Goal: Information Seeking & Learning: Learn about a topic

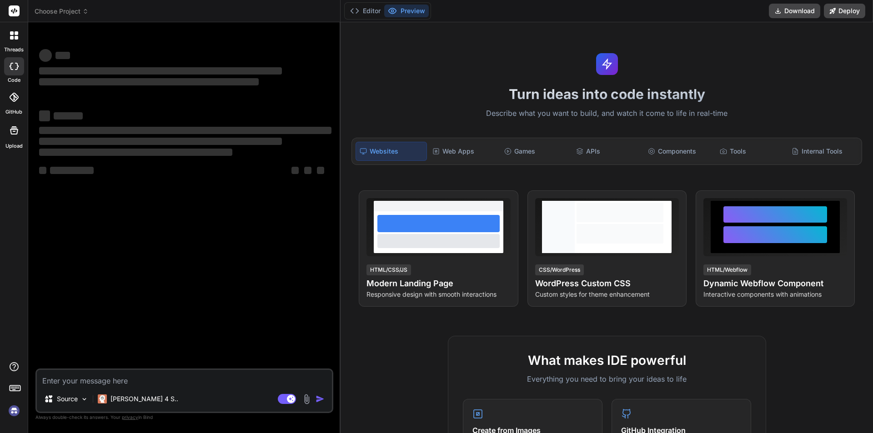
click at [159, 378] on textarea at bounding box center [184, 378] width 295 height 16
type textarea "x"
type textarea "h"
type textarea "x"
type textarea "hi"
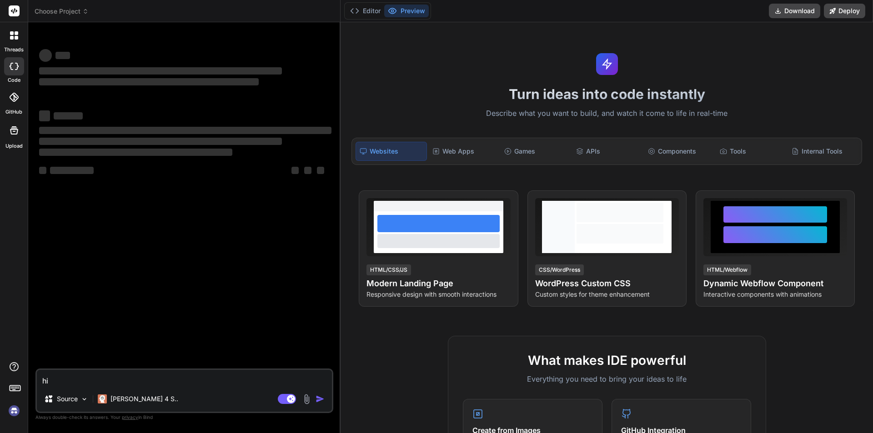
type textarea "x"
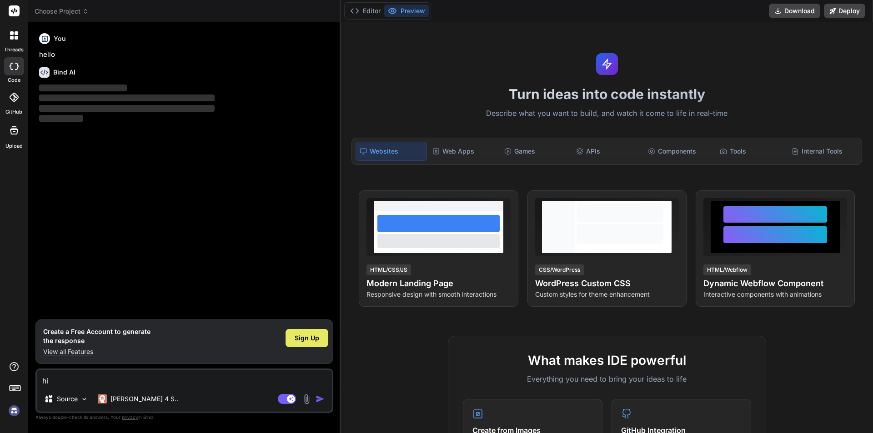
type textarea "hi"
click at [301, 340] on span "Sign Up" at bounding box center [307, 338] width 25 height 9
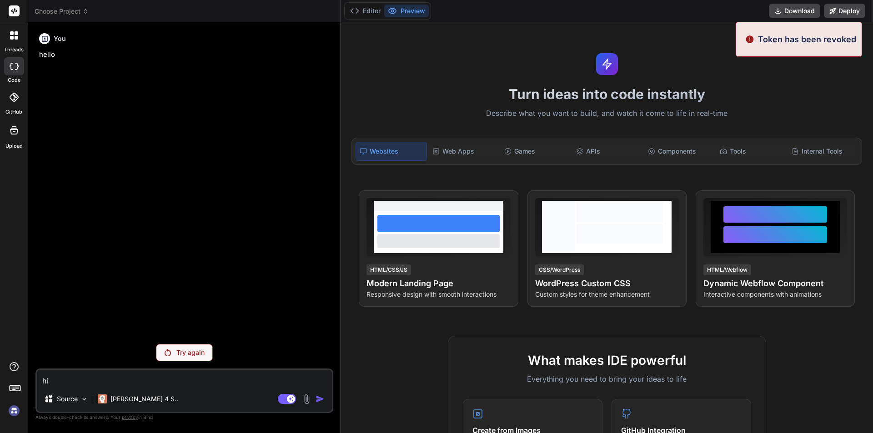
click at [181, 353] on p "Try again" at bounding box center [190, 352] width 28 height 9
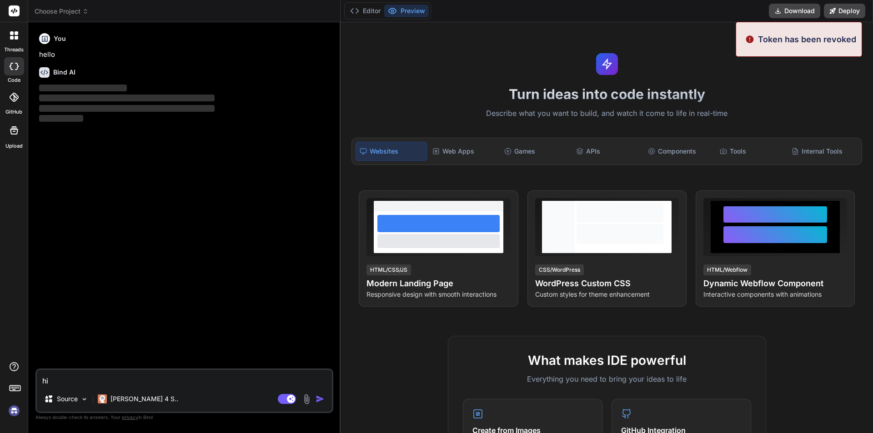
type textarea "x"
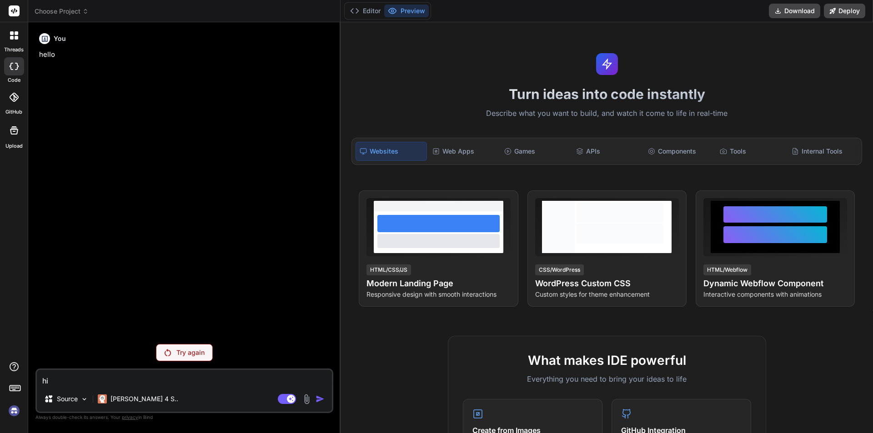
click at [321, 394] on div "Agent Mode. When this toggle is activated, AI automatically makes decisions, re…" at bounding box center [302, 399] width 52 height 11
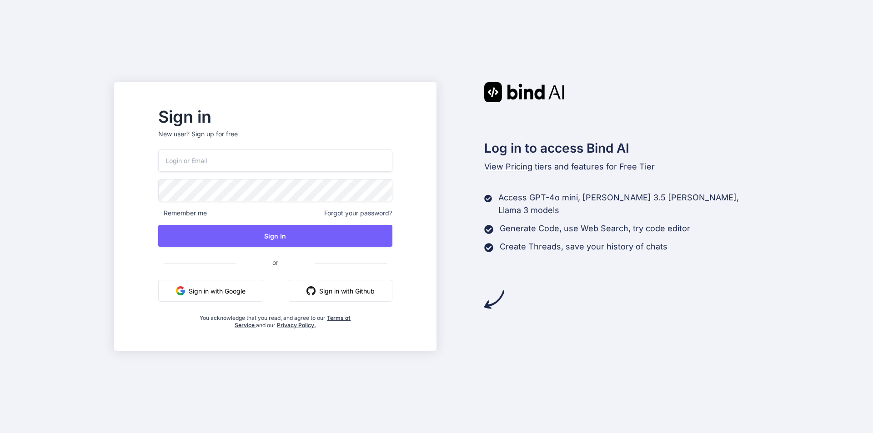
click at [304, 157] on input "email" at bounding box center [275, 161] width 234 height 22
type input "noora123@yopmail.com"
click at [130, 193] on div "Sign in New user? Sign up for free noora123@yopmail.com Remember me Forgot your…" at bounding box center [436, 216] width 873 height 433
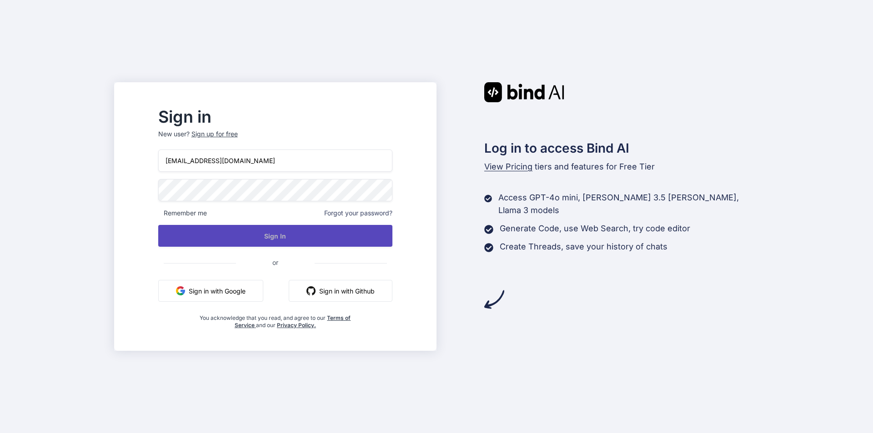
click at [305, 230] on button "Sign In" at bounding box center [275, 236] width 234 height 22
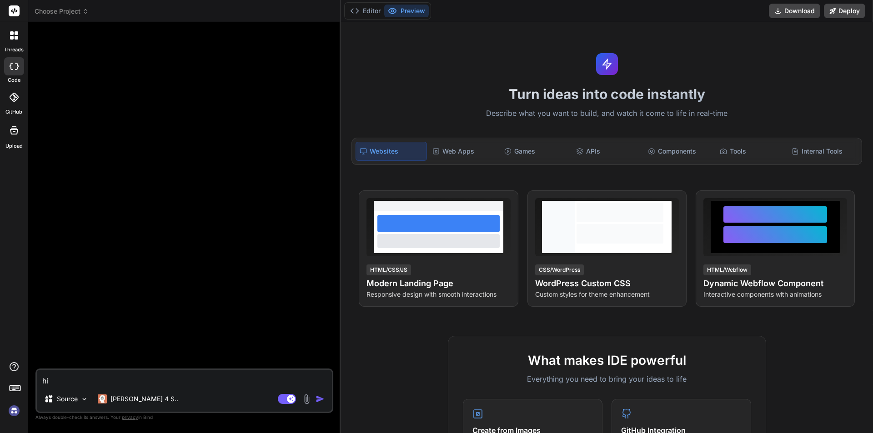
click at [162, 378] on textarea "hi" at bounding box center [184, 378] width 295 height 16
click at [318, 399] on img "button" at bounding box center [320, 399] width 9 height 9
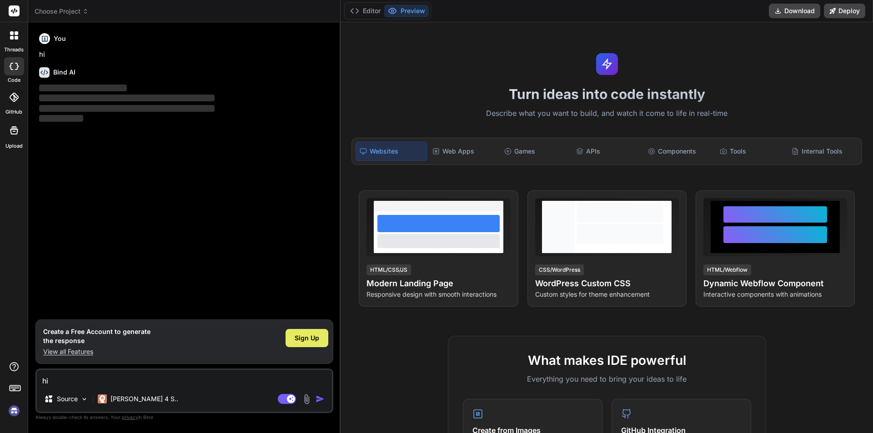
click at [294, 338] on div "Sign Up" at bounding box center [307, 338] width 43 height 18
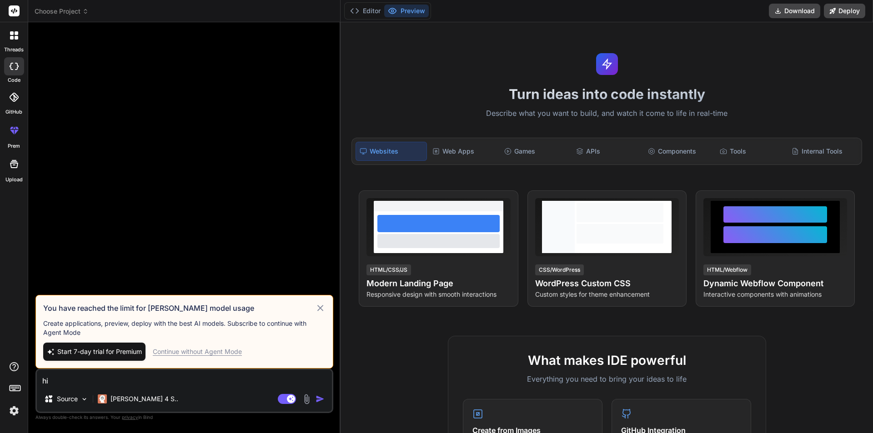
click at [190, 353] on div "Continue without Agent Mode" at bounding box center [197, 352] width 89 height 9
type textarea "x"
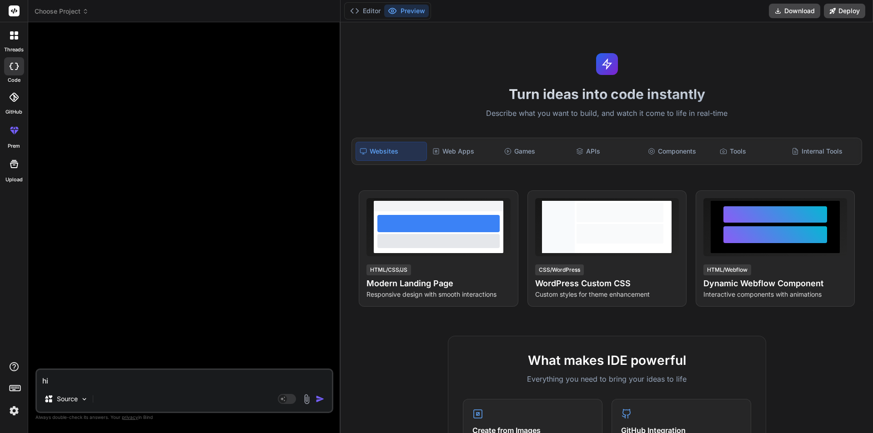
click at [68, 386] on textarea "hi" at bounding box center [184, 378] width 295 height 16
click at [117, 381] on textarea "hi" at bounding box center [184, 378] width 295 height 16
click at [186, 384] on textarea "hi" at bounding box center [184, 378] width 295 height 16
paste textarea "how to remove html tag in jquery if not any word then remove the hole things wi…"
type textarea "how to remove html tag in jquery if not any word then remove the hole things wi…"
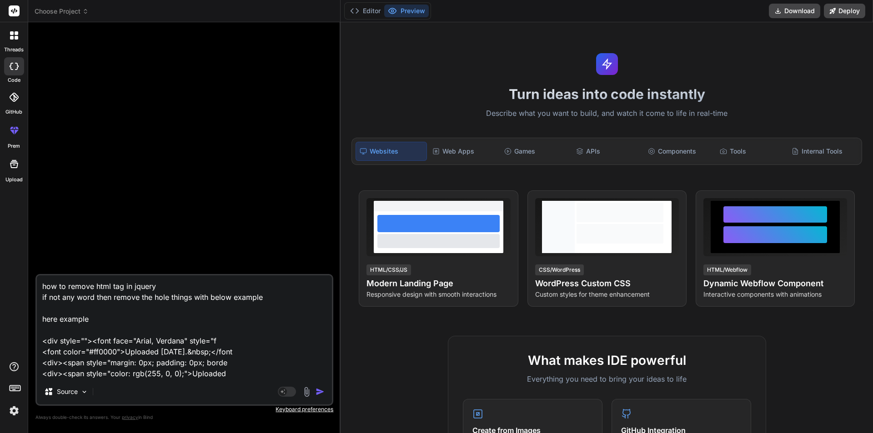
type textarea "x"
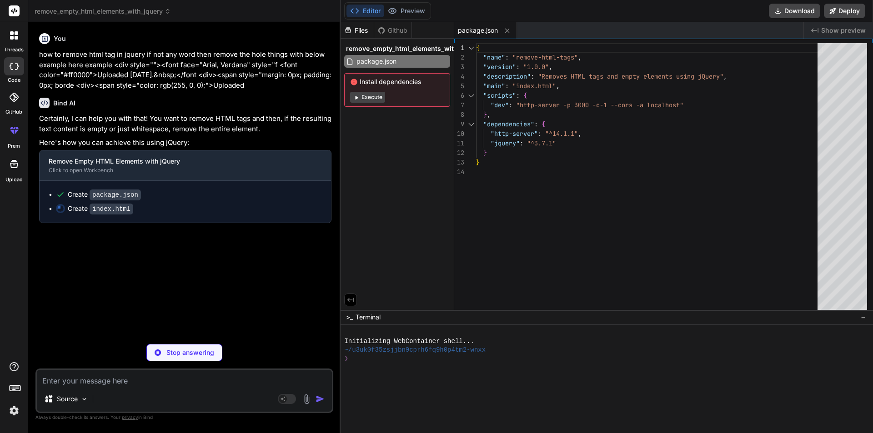
type textarea "x"
type textarea "// Display a message if no elements remain if ($('#processedOutput').children()…"
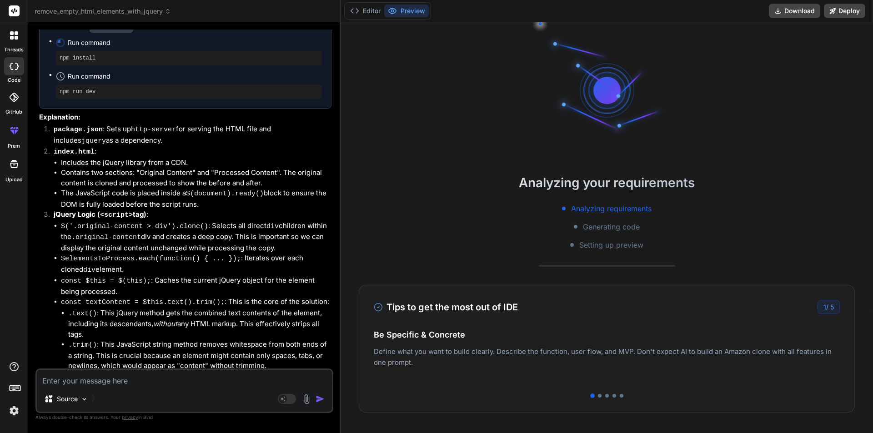
scroll to position [45, 0]
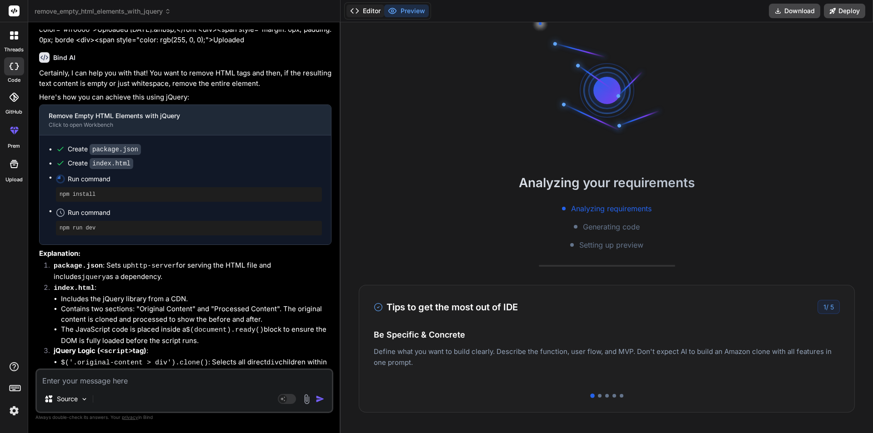
click at [370, 10] on button "Editor" at bounding box center [366, 11] width 38 height 13
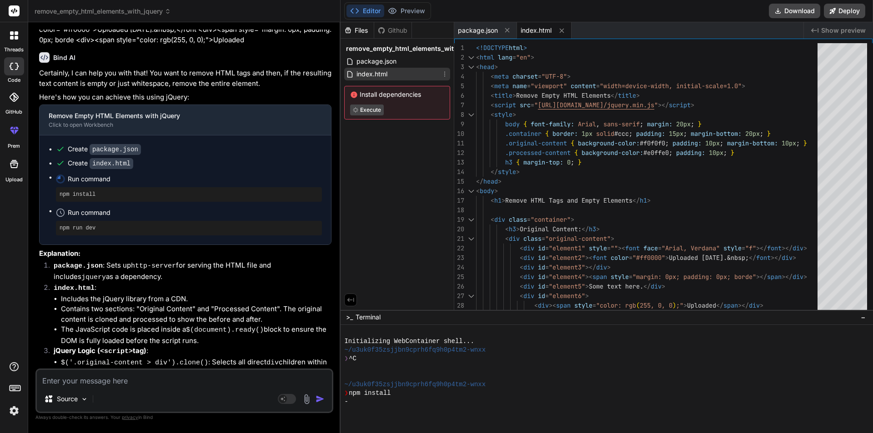
click at [390, 75] on div "index.html" at bounding box center [397, 74] width 106 height 13
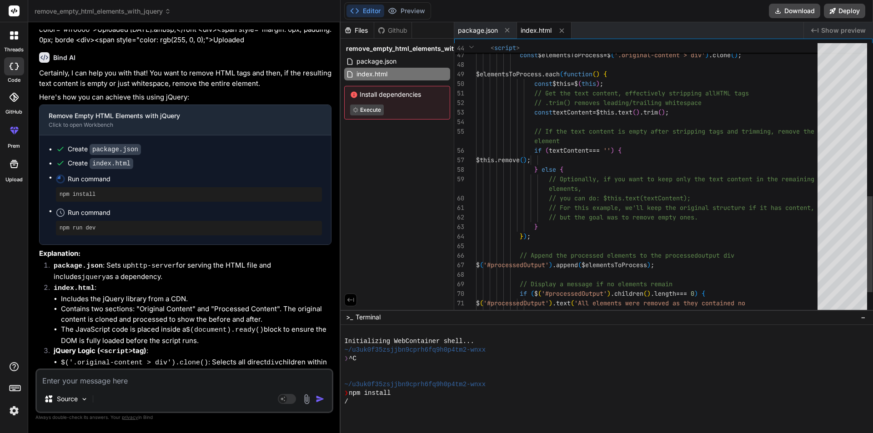
scroll to position [43, 0]
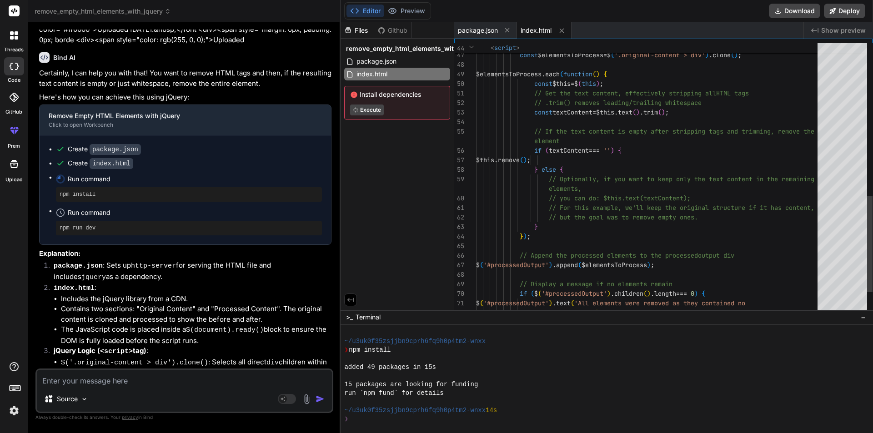
type textarea "x"
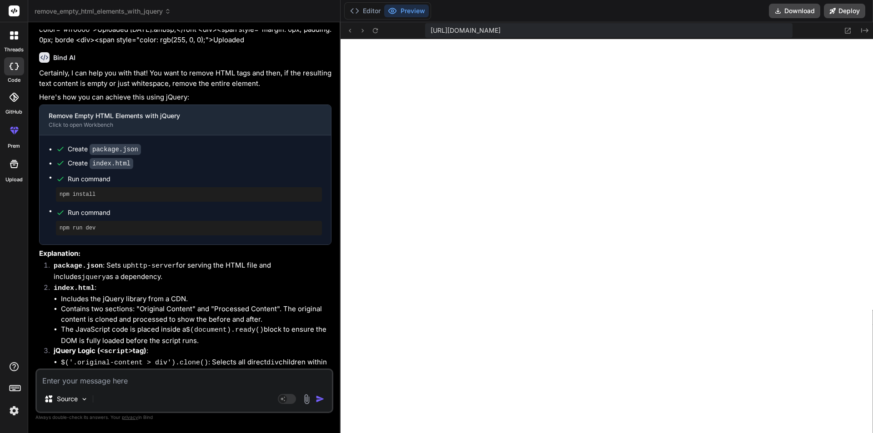
scroll to position [363, 0]
click at [372, 9] on button "Editor" at bounding box center [366, 11] width 38 height 13
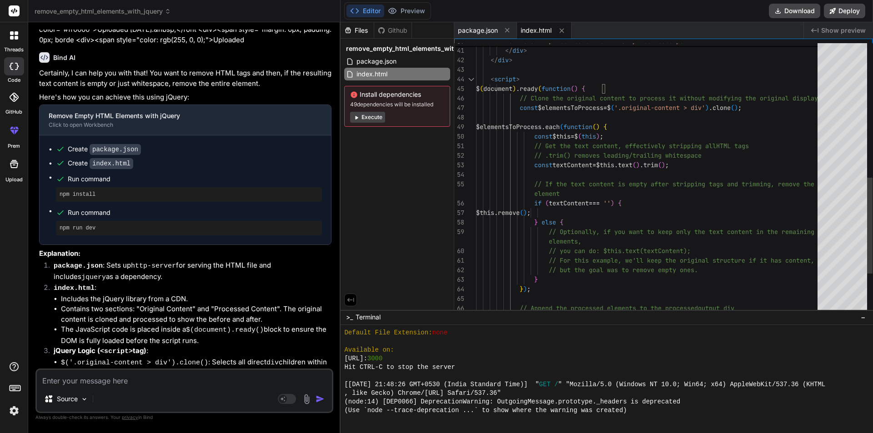
type textarea "// Get the text content, effectively stripping all HTML tags // .trim() removes…"
click at [555, 179] on div "// .trim() removes leading/trailing whitespace const textContent = $this . text…" at bounding box center [649, 46] width 347 height 764
drag, startPoint x: 566, startPoint y: 213, endPoint x: 596, endPoint y: 217, distance: 29.7
click at [596, 217] on div "// .trim() removes leading/trailing whitespace const textContent = $this . text…" at bounding box center [649, 46] width 347 height 764
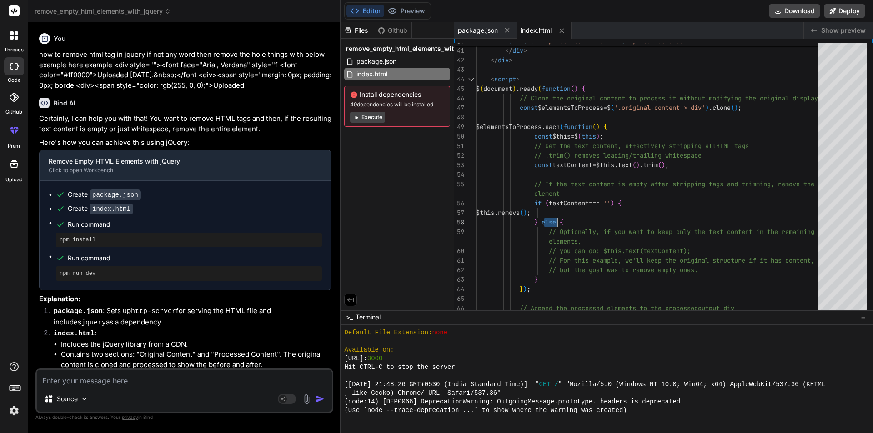
click at [254, 83] on p "how to remove html tag in jquery if not any word then remove the hole things wi…" at bounding box center [185, 70] width 292 height 41
click at [110, 371] on textarea at bounding box center [184, 378] width 295 height 16
paste textarea "how to remove html tag in jquery if not any word then remove the hole things wi…"
type textarea "how to remove html tag in jquery if not any word then remove the hole things wi…"
type textarea "x"
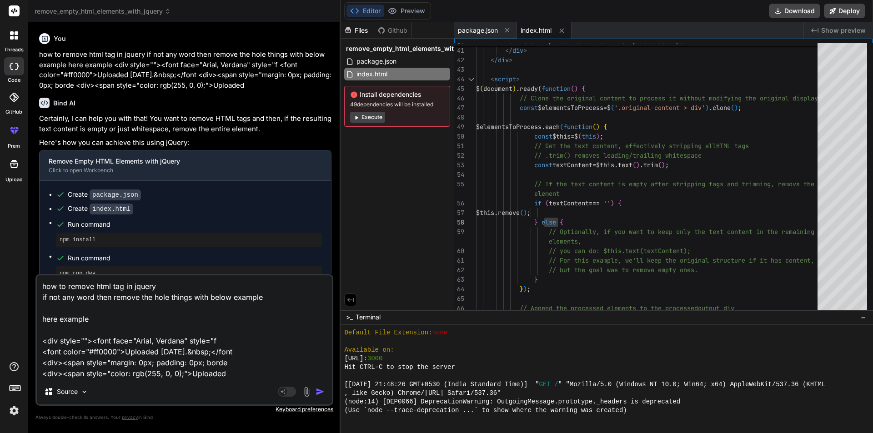
type textarea "how to remove html tag in jquery if not any word then remove the hole things wi…"
click at [233, 366] on textarea "how to remove html tag in jquery if not any word then remove the hole things wi…" at bounding box center [184, 328] width 295 height 104
click at [234, 376] on textarea "how to remove html tag in jquery if not any word then remove the hole things wi…" at bounding box center [184, 328] width 295 height 104
type textarea "x"
type textarea "how to remove html tag in jquery if not any word then remove the hole things wi…"
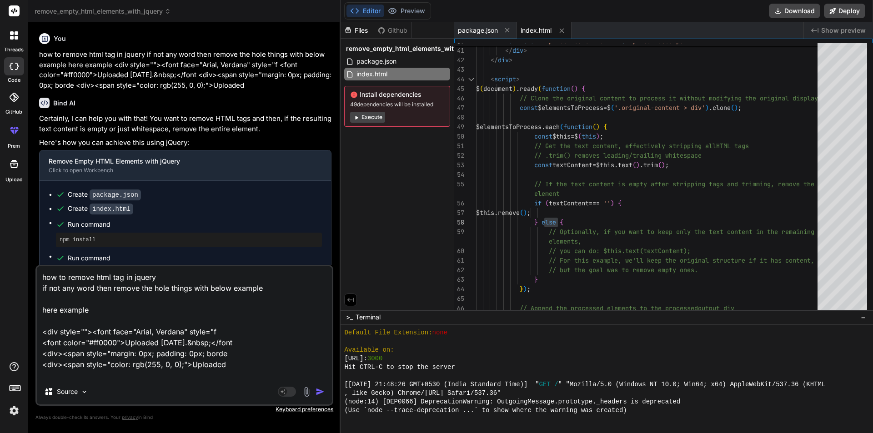
type textarea "x"
type textarea "how to remove html tag in jquery if not any word then remove the hole things wi…"
type textarea "x"
type textarea "how to remove html tag in jquery if not any word then remove the hole things wi…"
click at [93, 316] on textarea "how to remove html tag in jquery if not any word then remove the hole things wi…" at bounding box center [184, 323] width 295 height 113
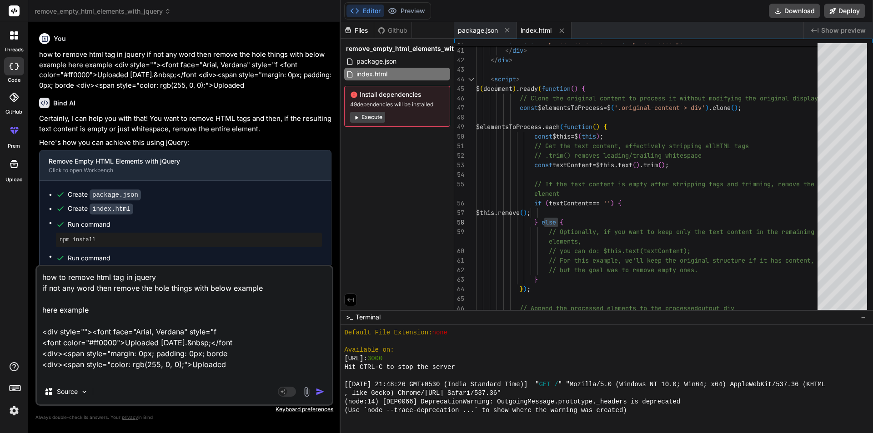
click at [173, 380] on div "how to remove html tag in jquery if not any word then remove the hole things wi…" at bounding box center [184, 335] width 298 height 141
click at [244, 365] on textarea "how to remove html tag in jquery if not any word then remove the hole things wi…" at bounding box center [184, 323] width 295 height 113
type textarea "x"
type textarea "how to remove html tag in jquery if not any word then remove the hole things wi…"
type textarea "x"
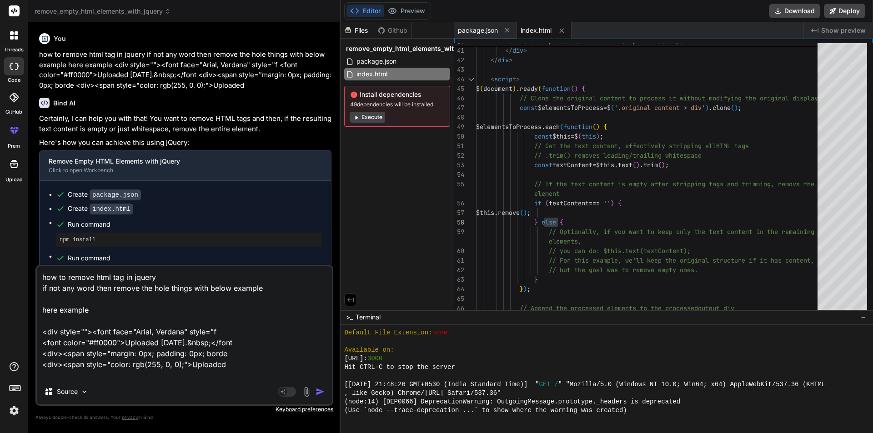
type textarea "how to remove html tag in jquery if not any word then remove the hole things wi…"
type textarea "x"
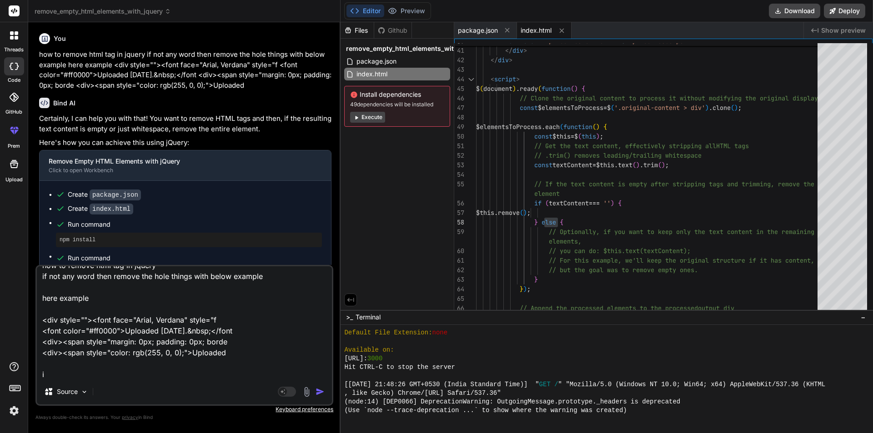
type textarea "how to remove html tag in jquery if not any word then remove the hole things wi…"
type textarea "x"
type textarea "how to remove html tag in jquery if not any word then remove the hole things wi…"
type textarea "x"
type textarea "how to remove html tag in jquery if not any word then remove the hole things wi…"
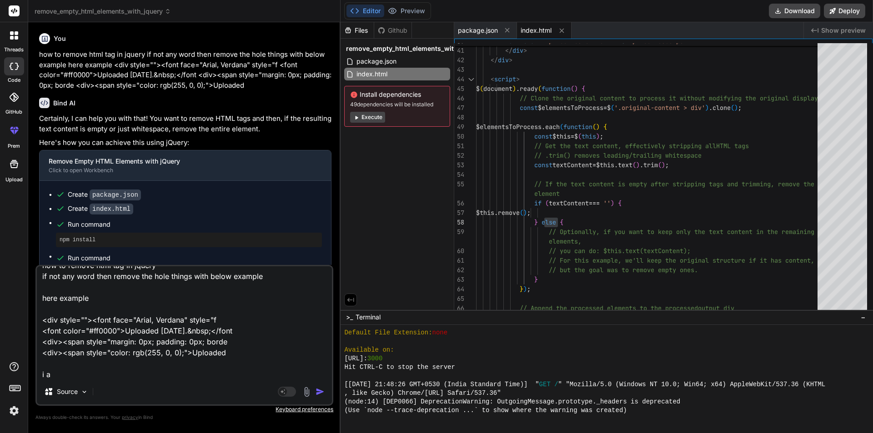
type textarea "x"
type textarea "how to remove html tag in jquery if not any word then remove the hole things wi…"
type textarea "x"
type textarea "how to remove html tag in jquery if not any word then remove the hole things wi…"
type textarea "x"
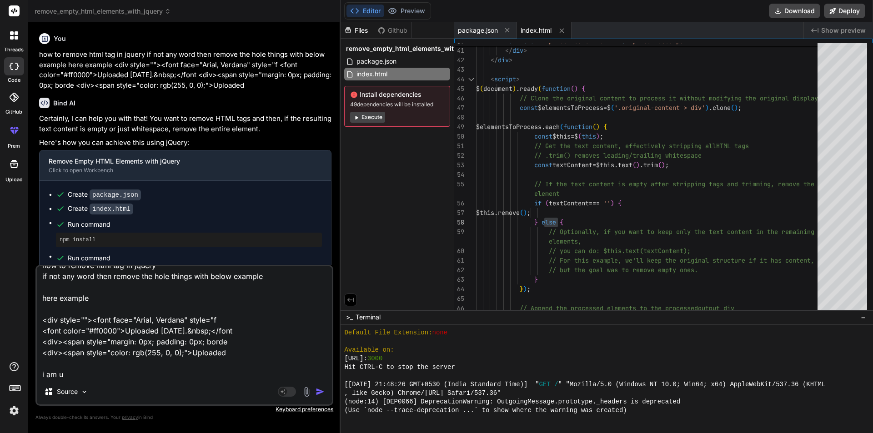
type textarea "how to remove html tag in jquery if not any word then remove the hole things wi…"
type textarea "x"
type textarea "how to remove html tag in jquery if not any word then remove the hole things wi…"
type textarea "x"
type textarea "how to remove html tag in jquery if not any word then remove the hole things wi…"
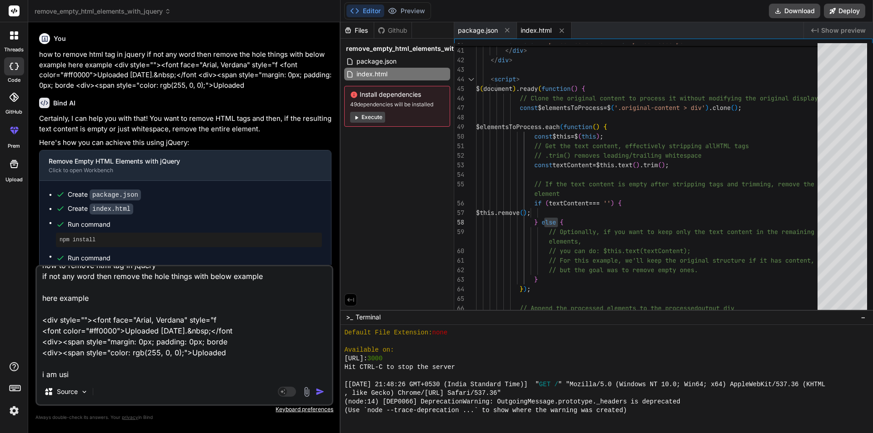
type textarea "x"
type textarea "how to remove html tag in jquery if not any word then remove the hole things wi…"
type textarea "x"
type textarea "how to remove html tag in jquery if not any word then remove the hole things wi…"
type textarea "x"
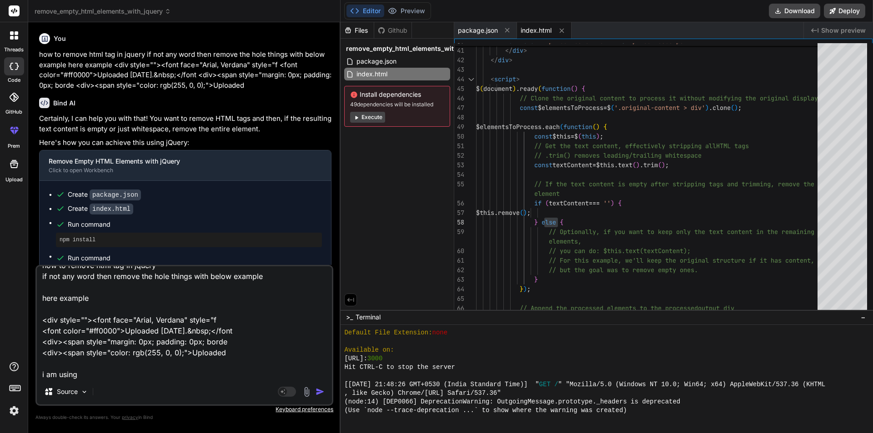
type textarea "how to remove html tag in jquery if not any word then remove the hole things wi…"
type textarea "x"
type textarea "how to remove html tag in jquery if not any word then remove the hole things wi…"
type textarea "x"
type textarea "how to remove html tag in jquery if not any word then remove the hole things wi…"
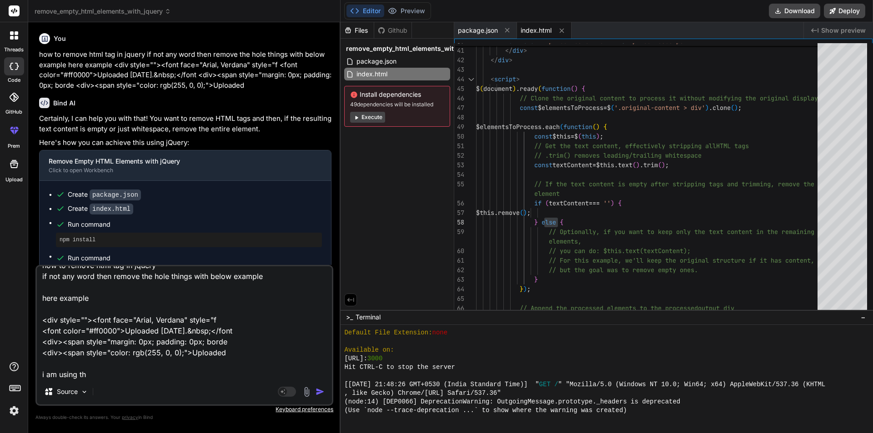
type textarea "x"
type textarea "how to remove html tag in jquery if not any word then remove the hole things wi…"
type textarea "x"
type textarea "how to remove html tag in jquery if not any word then remove the hole things wi…"
type textarea "x"
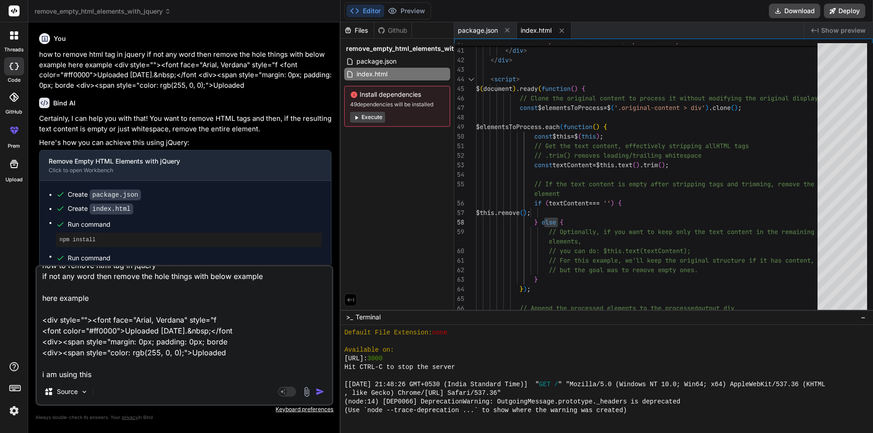
type textarea "how to remove html tag in jquery if not any word then remove the hole things wi…"
type textarea "x"
type textarea "how to remove html tag in jquery if not any word then remove the hole things wi…"
type textarea "x"
type textarea "how to remove html tag in jquery if not any word then remove the hole things wi…"
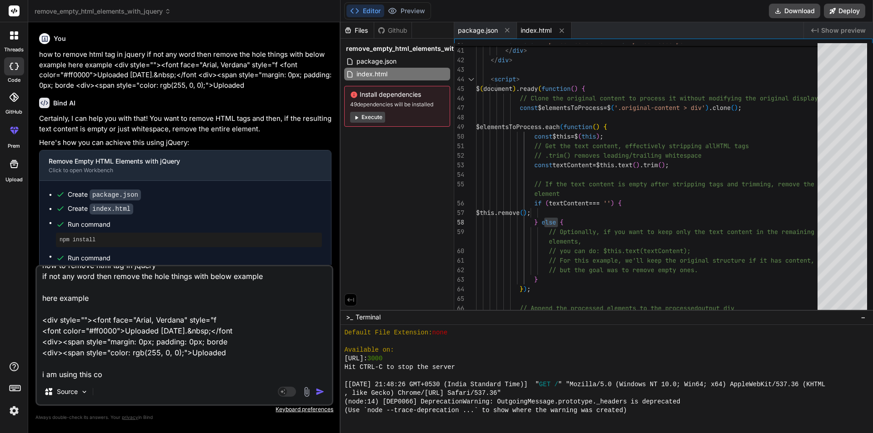
type textarea "x"
type textarea "how to remove html tag in jquery if not any word then remove the hole things wi…"
type textarea "x"
type textarea "how to remove html tag in jquery if not any word then remove the hole things wi…"
type textarea "x"
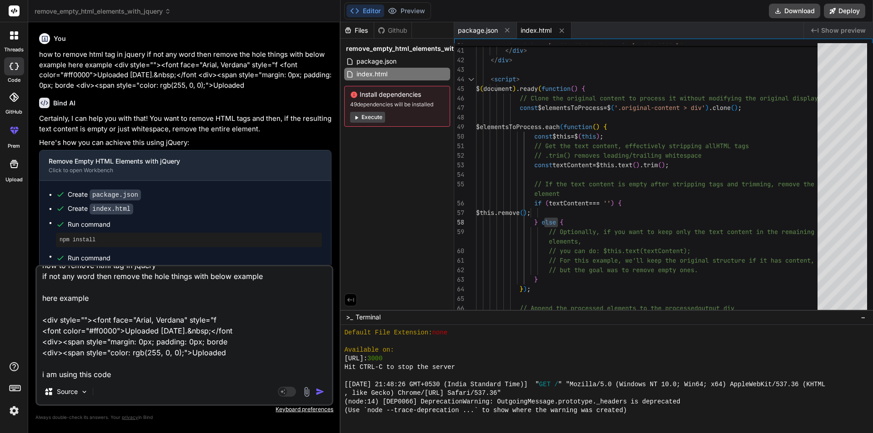
type textarea "how to remove html tag in jquery if not any word then remove the hole things wi…"
type textarea "x"
type textarea "how to remove html tag in jquery if not any word then remove the hole things wi…"
type textarea "x"
type textarea "how to remove html tag in jquery if not any word then remove the hole things wi…"
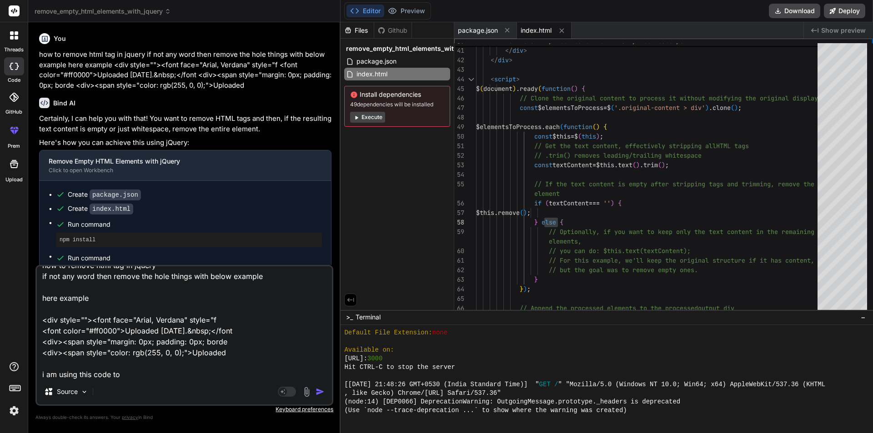
type textarea "x"
type textarea "how to remove html tag in jquery if not any word then remove the hole things wi…"
type textarea "x"
type textarea "how to remove html tag in jquery if not any word then remove the hole things wi…"
type textarea "x"
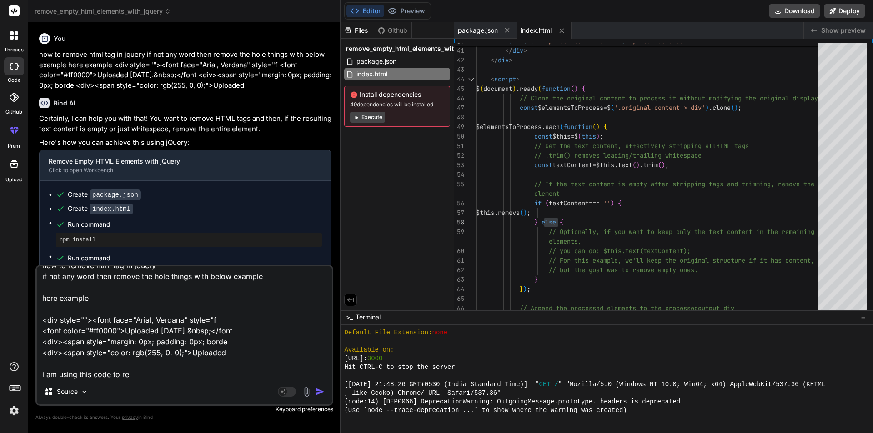
type textarea "how to remove html tag in jquery if not any word then remove the hole things wi…"
type textarea "x"
type textarea "how to remove html tag in jquery if not any word then remove the hole things wi…"
type textarea "x"
type textarea "how to remove html tag in jquery if not any word then remove the hole things wi…"
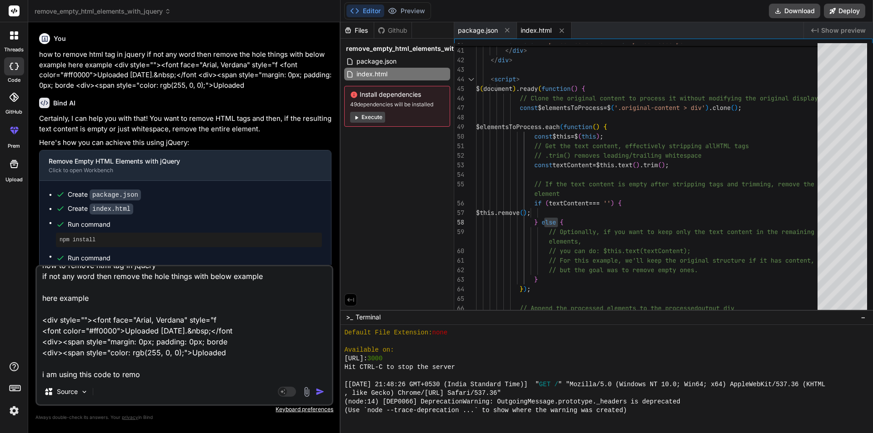
type textarea "x"
type textarea "how to remove html tag in jquery if not any word then remove the hole things wi…"
type textarea "x"
type textarea "how to remove html tag in jquery if not any word then remove the hole things wi…"
type textarea "x"
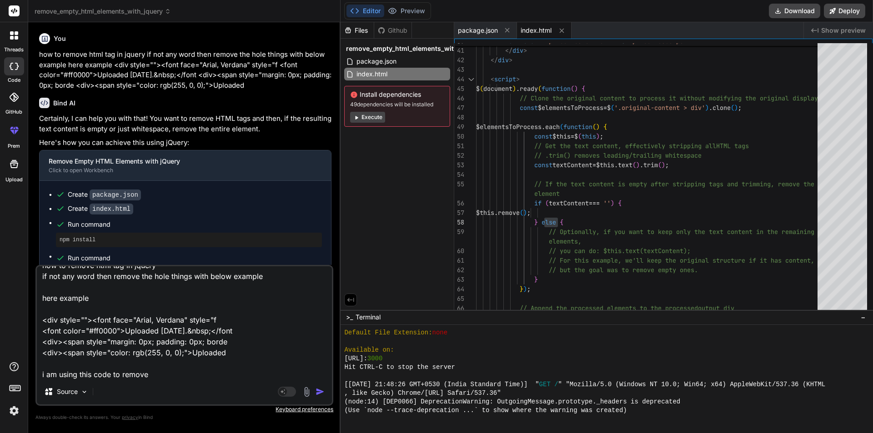
type textarea "how to remove html tag in jquery if not any word then remove the hole things wi…"
type textarea "x"
type textarea "how to remove html tag in jquery if not any word then remove the hole things wi…"
type textarea "x"
type textarea "how to remove html tag in jquery if not any word then remove the hole things wi…"
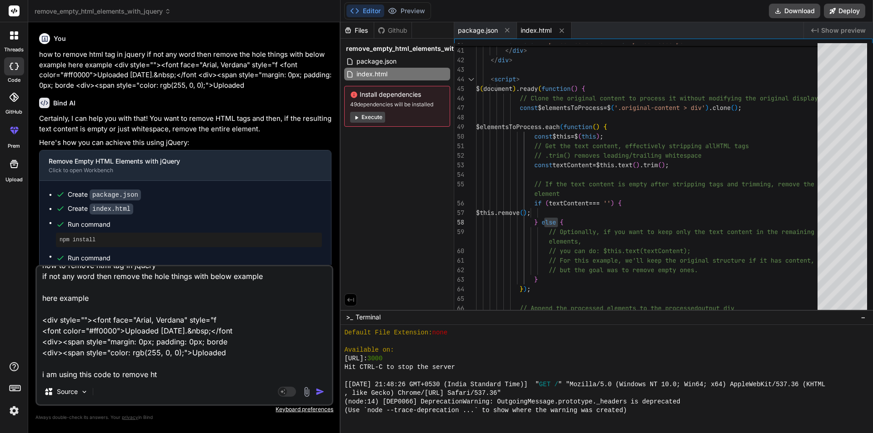
type textarea "x"
type textarea "how to remove html tag in jquery if not any word then remove the hole things wi…"
type textarea "x"
type textarea "how to remove html tag in jquery if not any word then remove the hole things wi…"
type textarea "x"
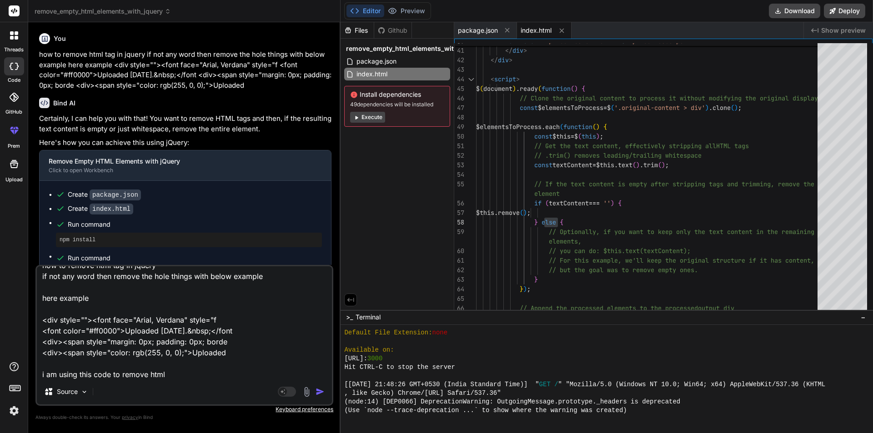
type textarea "how to remove html tag in jquery if not any word then remove the hole things wi…"
type textarea "x"
type textarea "how to remove html tag in jquery if not any word then remove the hole things wi…"
type textarea "x"
type textarea "how to remove html tag in jquery if not any word then remove the hole things wi…"
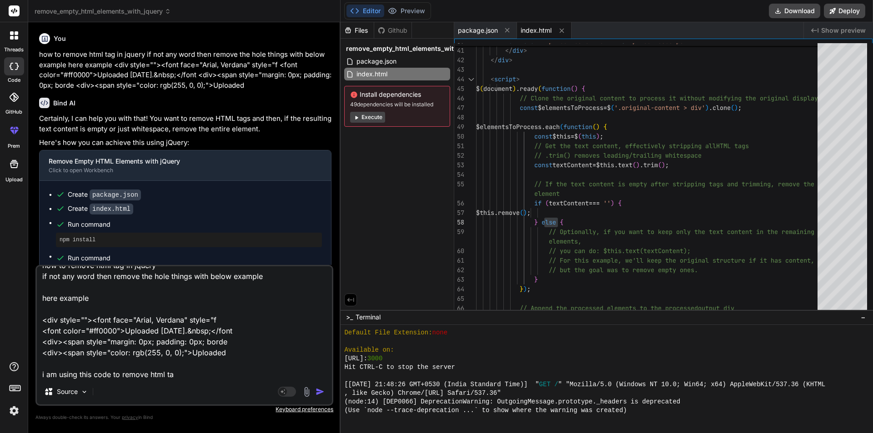
type textarea "x"
type textarea "how to remove html tag in jquery if not any word then remove the hole things wi…"
type textarea "x"
type textarea "how to remove html tag in jquery if not any word then remove the hole things wi…"
type textarea "x"
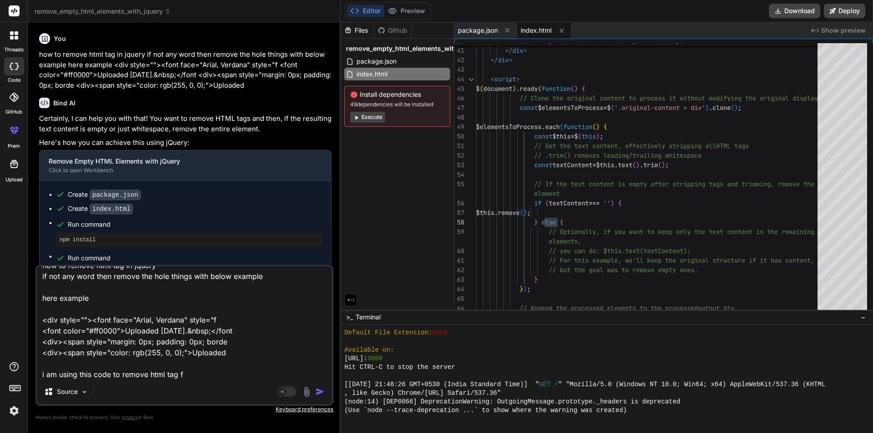
type textarea "how to remove html tag in jquery if not any word then remove the hole things wi…"
type textarea "x"
type textarea "how to remove html tag in jquery if not any word then remove the hole things wi…"
type textarea "x"
type textarea "how to remove html tag in jquery if not any word then remove the hole things wi…"
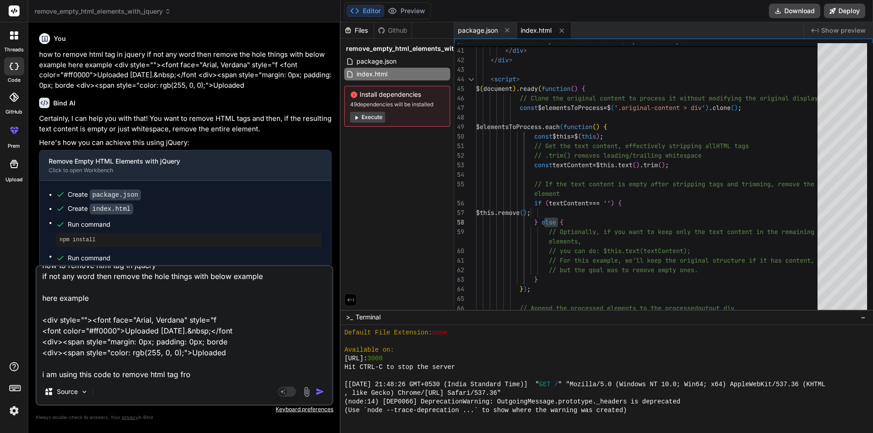
type textarea "x"
type textarea "how to remove html tag in jquery if not any word then remove the hole things wi…"
type textarea "x"
type textarea "how to remove html tag in jquery if not any word then remove the hole things wi…"
type textarea "x"
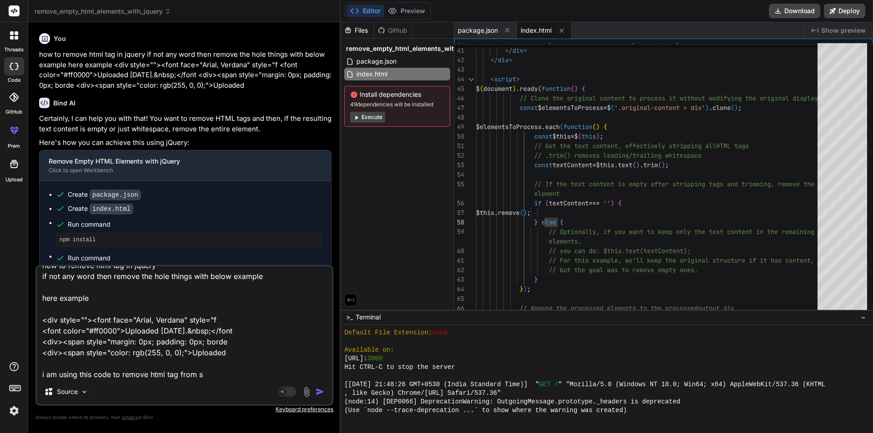
type textarea "how to remove html tag in jquery if not any word then remove the hole things wi…"
type textarea "x"
type textarea "how to remove html tag in jquery if not any word then remove the hole things wi…"
type textarea "x"
type textarea "how to remove html tag in jquery if not any word then remove the hole things wi…"
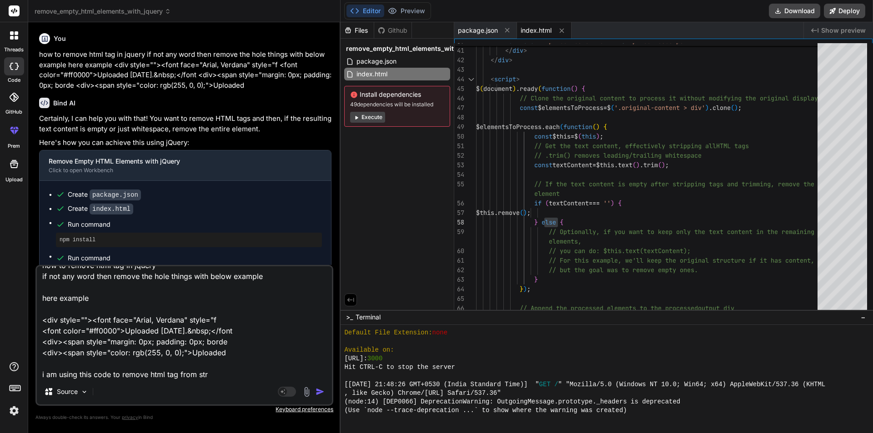
type textarea "x"
type textarea "how to remove html tag in jquery if not any word then remove the hole things wi…"
type textarea "x"
type textarea "how to remove html tag in jquery if not any word then remove the hole things wi…"
type textarea "x"
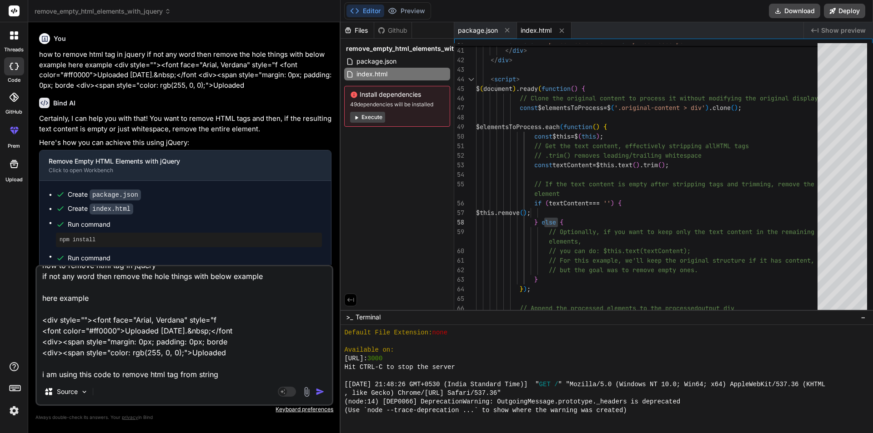
type textarea "how to remove html tag in jquery if not any word then remove the hole things wi…"
type textarea "x"
type textarea "how to remove html tag in jquery if not any word then remove the hole things wi…"
type textarea "x"
type textarea "how to remove html tag in jquery if not any word then remove the hole things wi…"
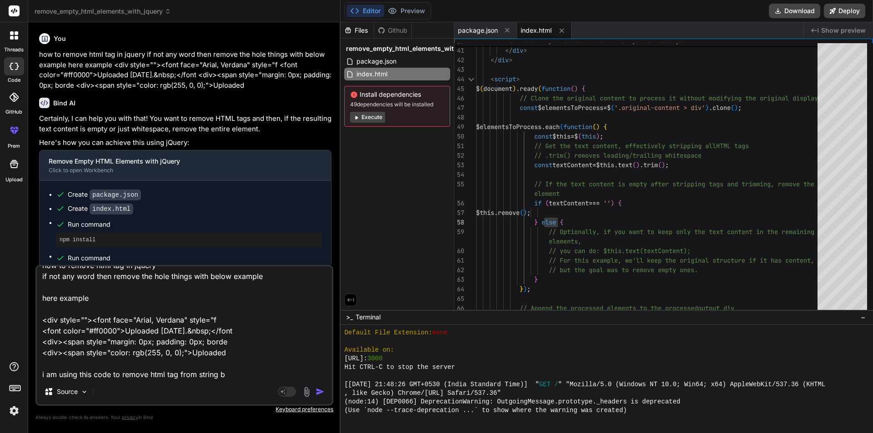
type textarea "x"
type textarea "how to remove html tag in jquery if not any word then remove the hole things wi…"
type textarea "x"
type textarea "how to remove html tag in jquery if not any word then remove the hole things wi…"
type textarea "x"
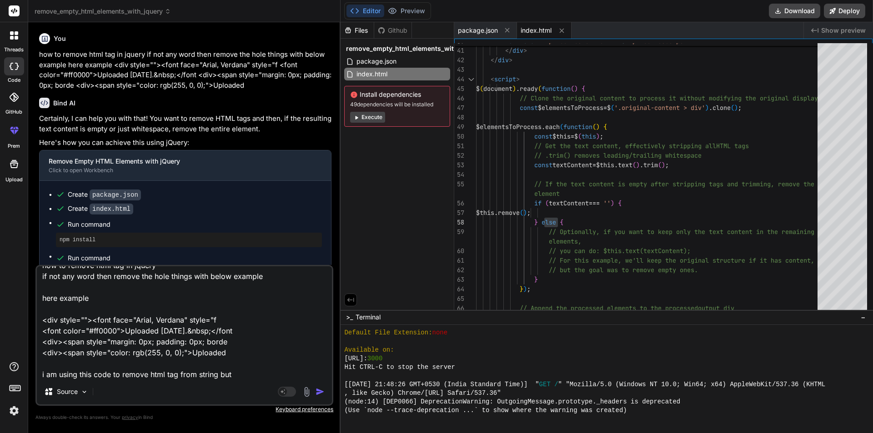
type textarea "how to remove html tag in jquery if not any word then remove the hole things wi…"
type textarea "x"
type textarea "how to remove html tag in jquery if not any word then remove the hole things wi…"
type textarea "x"
type textarea "how to remove html tag in jquery if not any word then remove the hole things wi…"
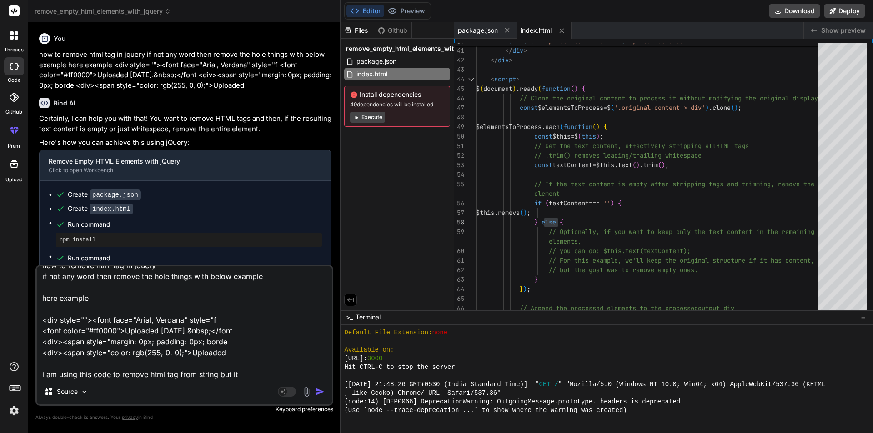
type textarea "x"
type textarea "how to remove html tag in jquery if not any word then remove the hole things wi…"
type textarea "x"
type textarea "how to remove html tag in jquery if not any word then remove the hole things wi…"
type textarea "x"
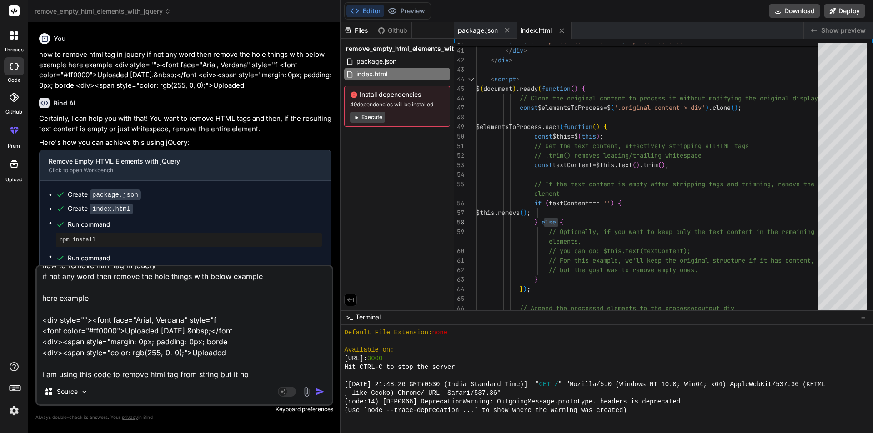
type textarea "how to remove html tag in jquery if not any word then remove the hole things wi…"
type textarea "x"
type textarea "how to remove html tag in jquery if not any word then remove the hole things wi…"
type textarea "x"
type textarea "how to remove html tag in jquery if not any word then remove the hole things wi…"
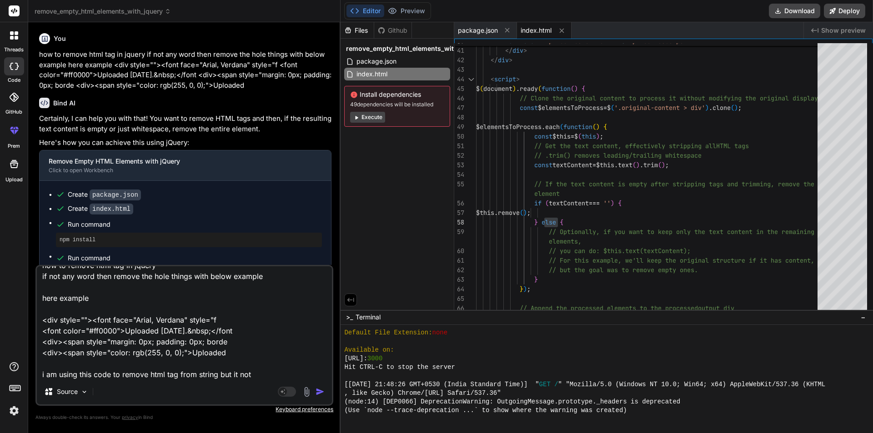
type textarea "x"
type textarea "how to remove html tag in jquery if not any word then remove the hole things wi…"
type textarea "x"
type textarea "how to remove html tag in jquery if not any word then remove the hole things wi…"
type textarea "x"
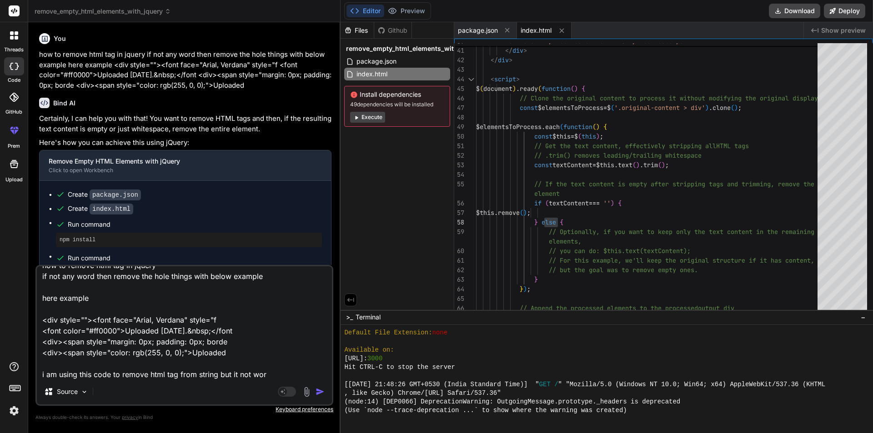
type textarea "how to remove html tag in jquery if not any word then remove the hole things wi…"
type textarea "x"
type textarea "how to remove html tag in jquery if not any word then remove the hole things wi…"
type textarea "x"
type textarea "how to remove html tag in jquery if not any word then remove the hole things wi…"
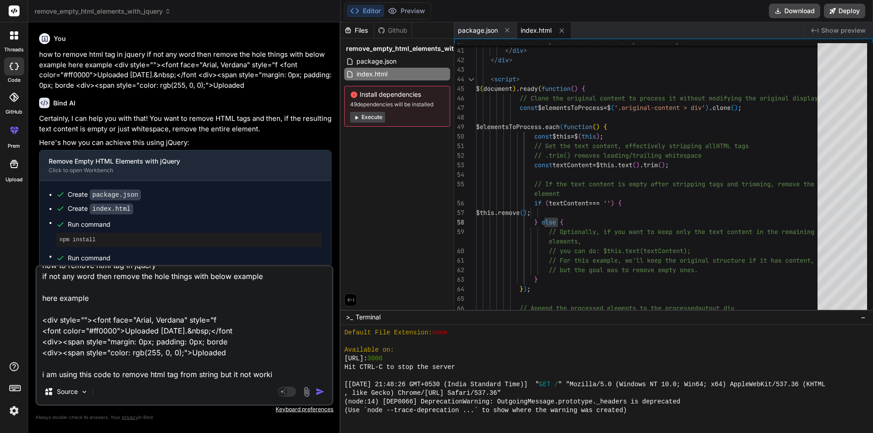
type textarea "x"
type textarea "how to remove html tag in jquery if not any word then remove the hole things wi…"
type textarea "x"
type textarea "how to remove html tag in jquery if not any word then remove the hole things wi…"
type textarea "x"
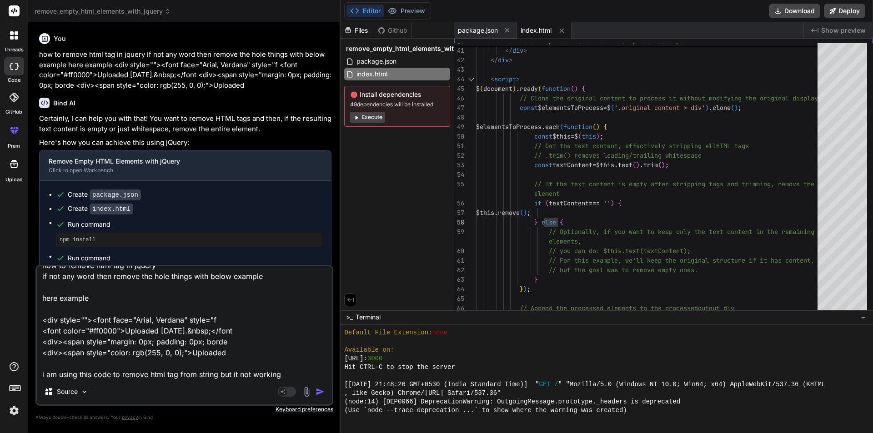
type textarea "how to remove html tag in jquery if not any word then remove the hole things wi…"
type textarea "x"
type textarea "how to remove html tag in jquery if not any word then remove the hole things wi…"
type textarea "x"
type textarea "how to remove html tag in jquery if not any word then remove the hole things wi…"
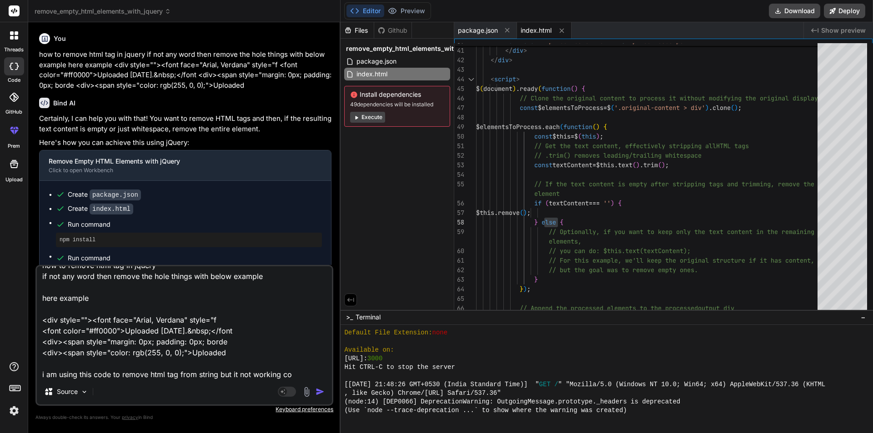
type textarea "x"
type textarea "how to remove html tag in jquery if not any word then remove the hole things wi…"
type textarea "x"
type textarea "how to remove html tag in jquery if not any word then remove the hole things wi…"
type textarea "x"
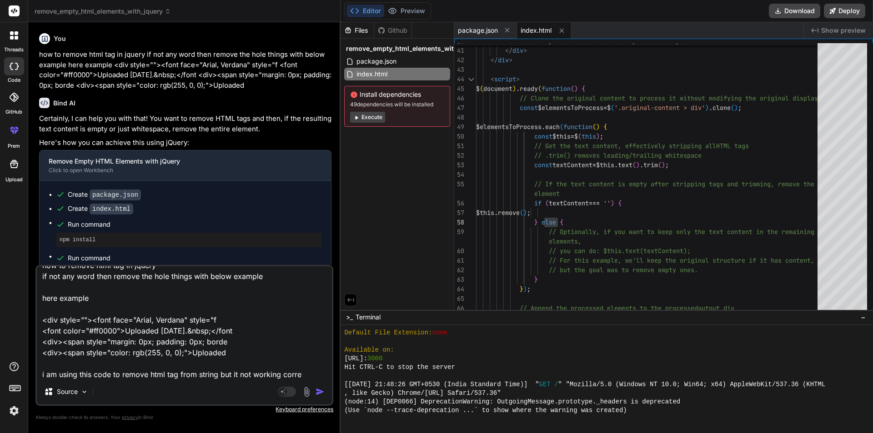
type textarea "how to remove html tag in jquery if not any word then remove the hole things wi…"
type textarea "x"
type textarea "how to remove html tag in jquery if not any word then remove the hole things wi…"
type textarea "x"
type textarea "how to remove html tag in jquery if not any word then remove the hole things wi…"
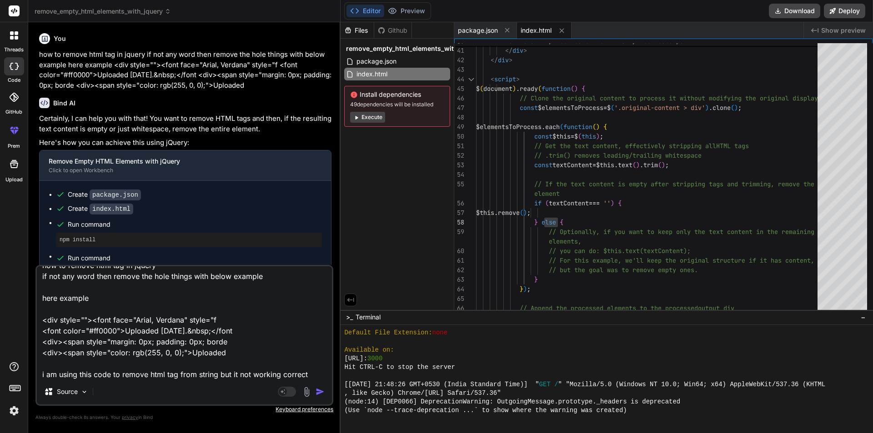
type textarea "x"
type textarea "how to remove html tag in jquery if not any word then remove the hole things wi…"
type textarea "x"
type textarea "how to remove html tag in jquery if not any word then remove the hole things wi…"
type textarea "x"
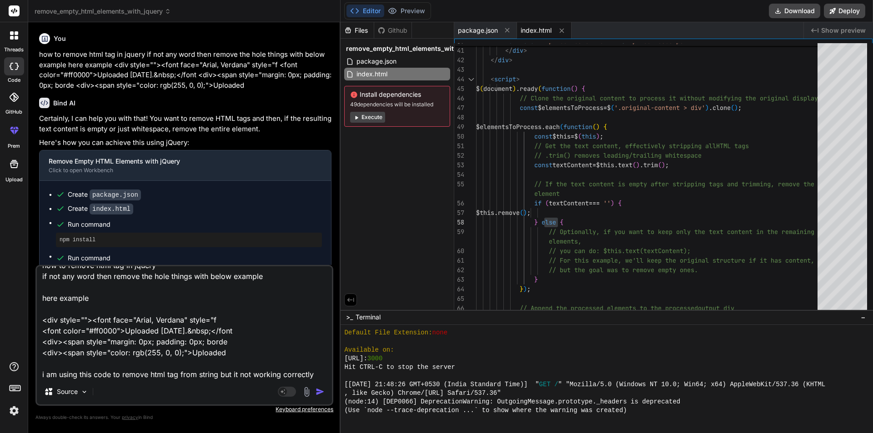
type textarea "how to remove html tag in jquery if not any word then remove the hole things wi…"
type textarea "x"
paste textarea "let SOWValue = item.ScopeOfWork || ''; const tempDiv = $('<div>').html(SOWValue…"
type textarea "how to remove html tag in jquery if not any word then remove the hole things wi…"
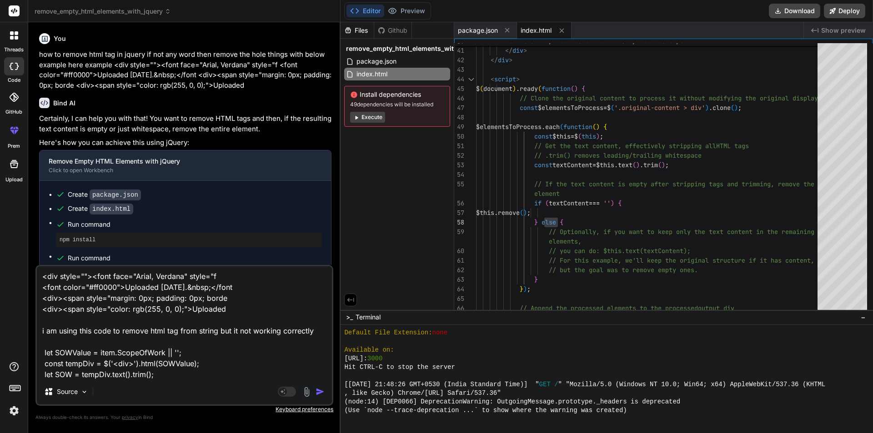
type textarea "x"
type textarea "how to remove html tag in jquery if not any word then remove the hole things wi…"
type textarea "x"
type textarea "how to remove html tag in jquery if not any word then remove the hole things wi…"
type textarea "x"
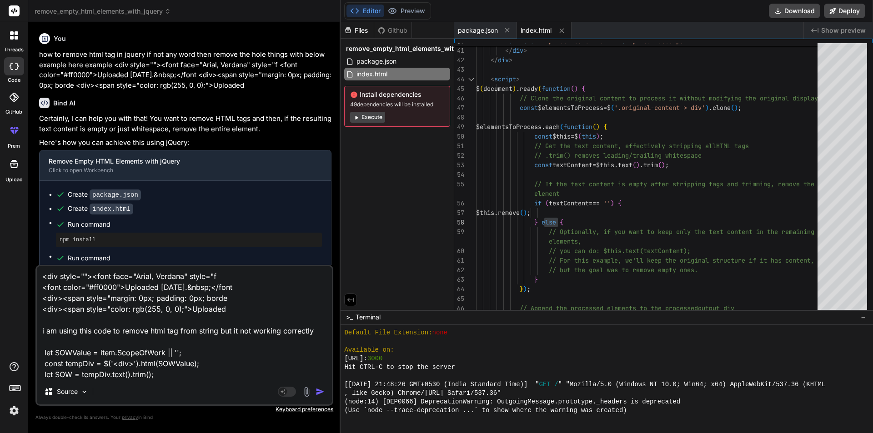
scroll to position [77, 0]
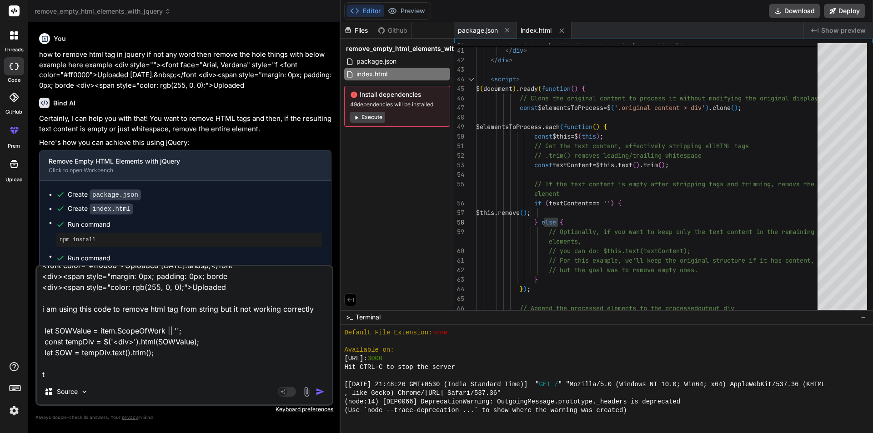
type textarea "how to remove html tag in jquery if not any word then remove the hole things wi…"
type textarea "x"
type textarea "how to remove html tag in jquery if not any word then remove the hole things wi…"
type textarea "x"
type textarea "how to remove html tag in jquery if not any word then remove the hole things wi…"
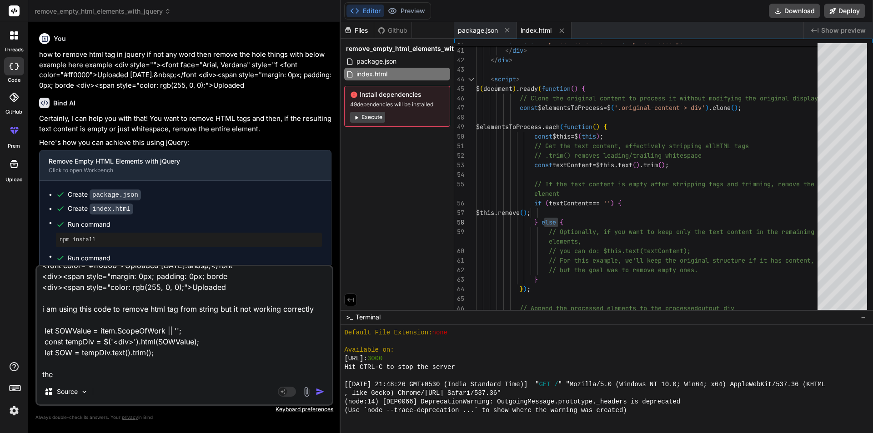
type textarea "x"
type textarea "how to remove html tag in jquery if not any word then remove the hole things wi…"
type textarea "x"
type textarea "how to remove html tag in jquery if not any word then remove the hole things wi…"
type textarea "x"
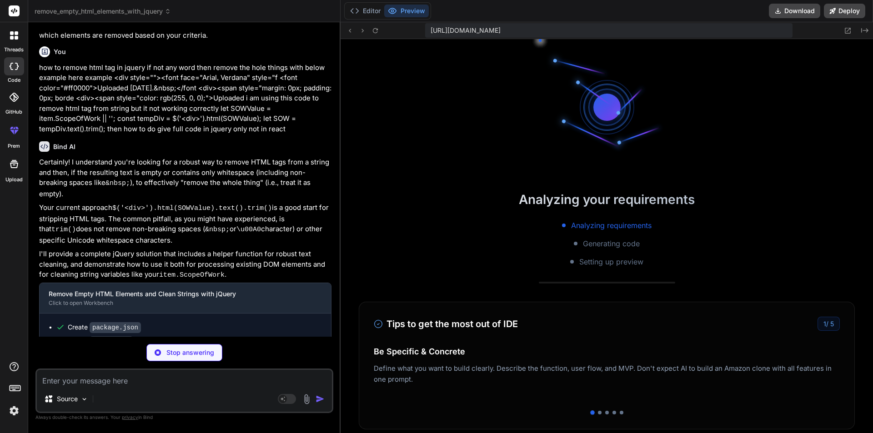
scroll to position [821, 0]
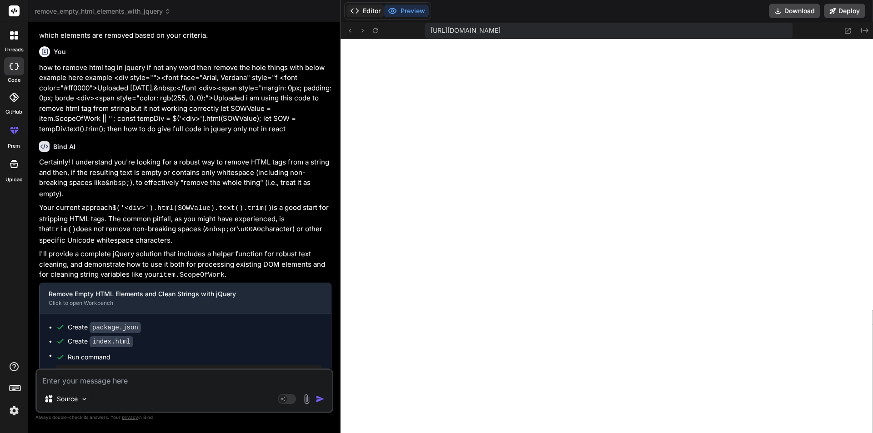
click at [371, 9] on button "Editor" at bounding box center [366, 11] width 38 height 13
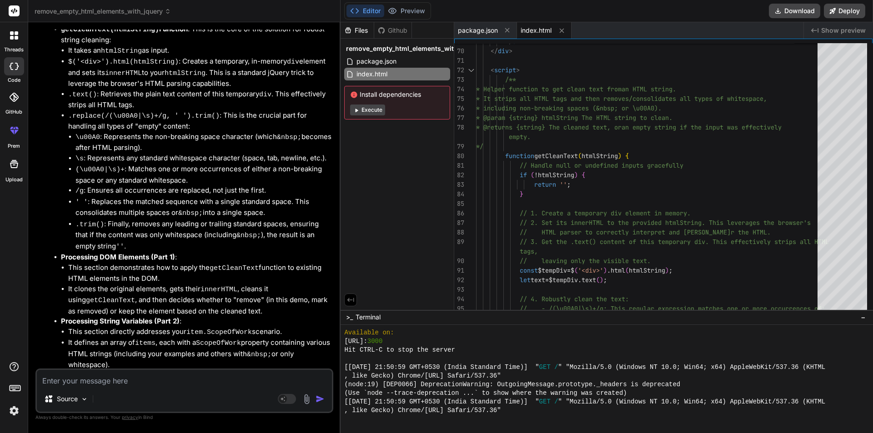
scroll to position [1108, 0]
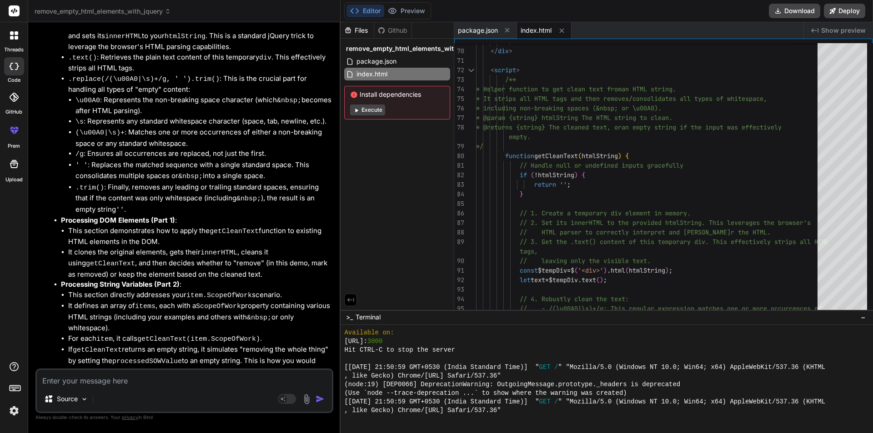
click at [369, 10] on button "Editor" at bounding box center [366, 11] width 38 height 13
click at [411, 13] on button "Preview" at bounding box center [406, 11] width 45 height 13
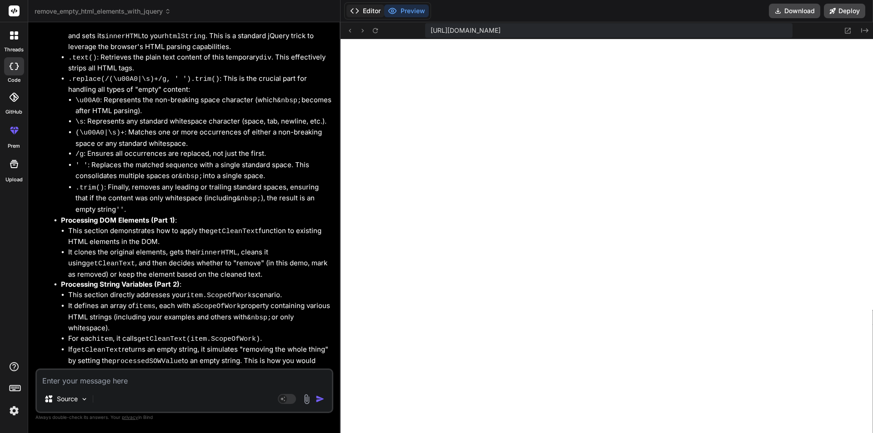
click at [372, 10] on button "Editor" at bounding box center [366, 11] width 38 height 13
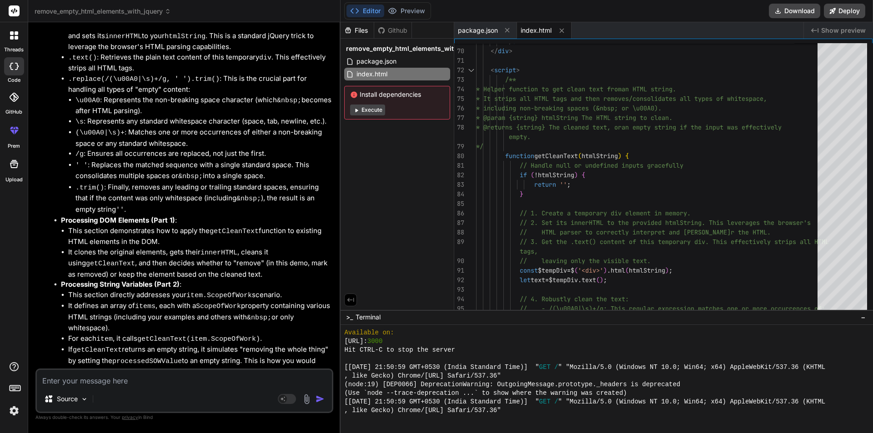
click at [360, 110] on button "Execute" at bounding box center [367, 110] width 35 height 11
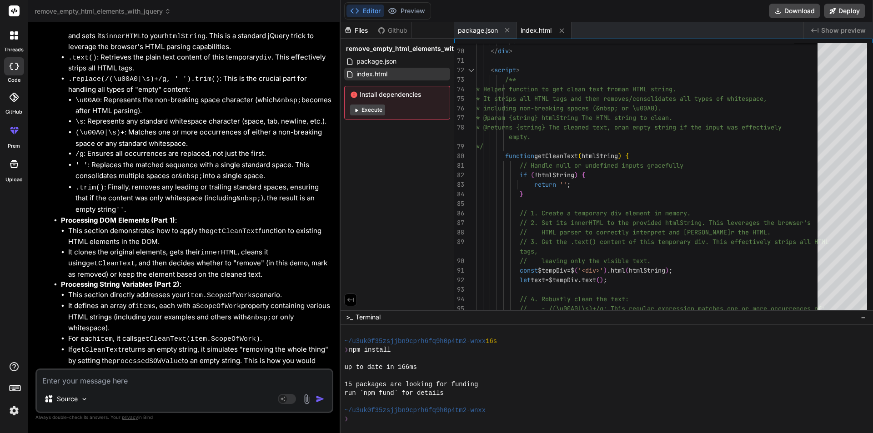
scroll to position [942, 0]
click at [364, 66] on span "package.json" at bounding box center [377, 61] width 42 height 11
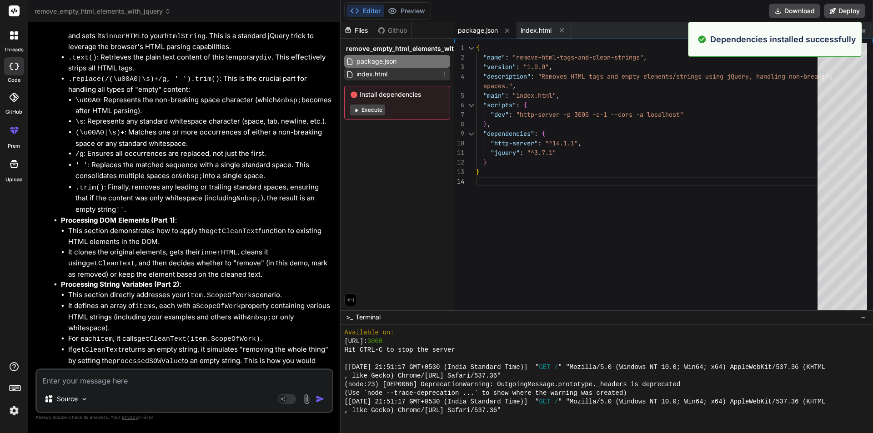
scroll to position [1210, 0]
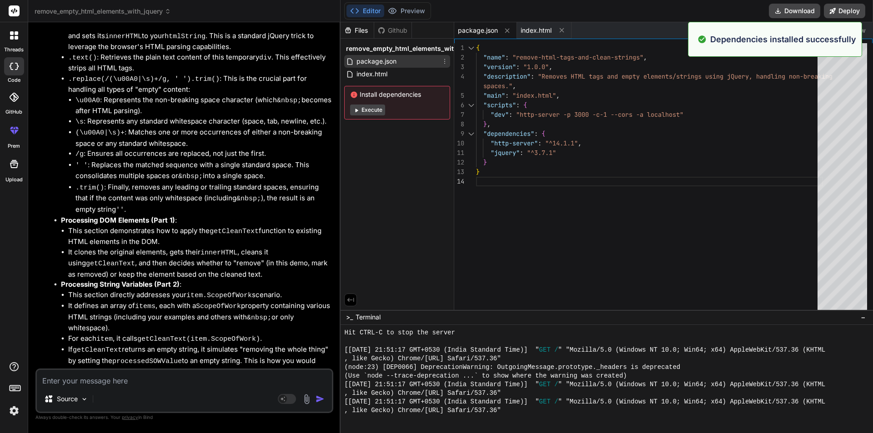
click at [365, 58] on span "package.json" at bounding box center [377, 61] width 42 height 11
click at [371, 64] on span "package.json" at bounding box center [377, 61] width 42 height 11
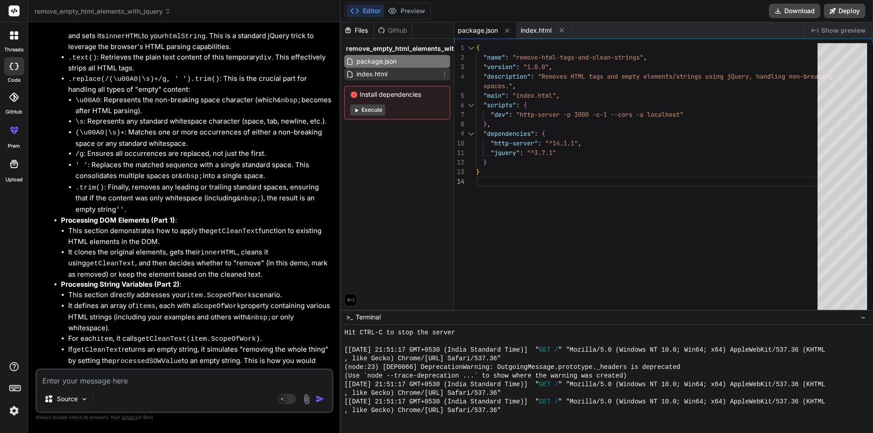
click at [369, 76] on span "index.html" at bounding box center [372, 74] width 33 height 11
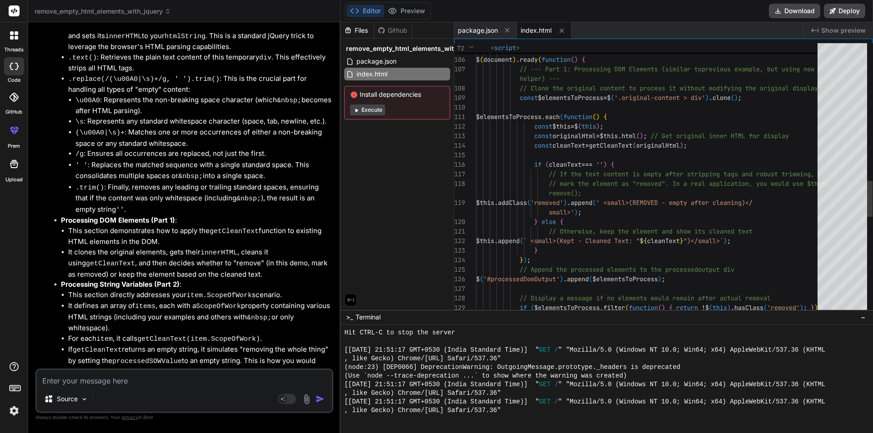
click at [623, 144] on div "} $ ( document ) . ready ( function ( ) { // --- Part 1: Processing DOM Element…" at bounding box center [649, 26] width 347 height 2044
click at [632, 145] on div "} $ ( document ) . ready ( function ( ) { // --- Part 1: Processing DOM Element…" at bounding box center [649, 26] width 347 height 2044
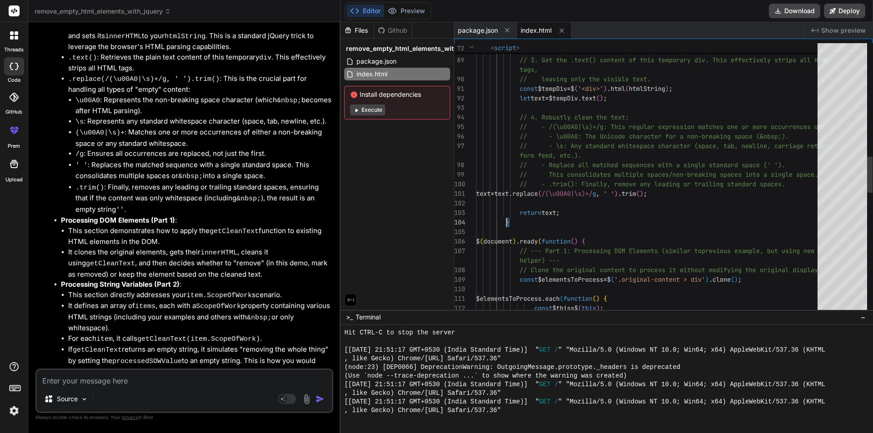
drag, startPoint x: 519, startPoint y: 226, endPoint x: 519, endPoint y: 218, distance: 7.7
click at [519, 218] on div "// - \u00A0: The Unicode character for a non- breaking space (&nbsp;). // 4. Ro…" at bounding box center [649, 208] width 347 height 2044
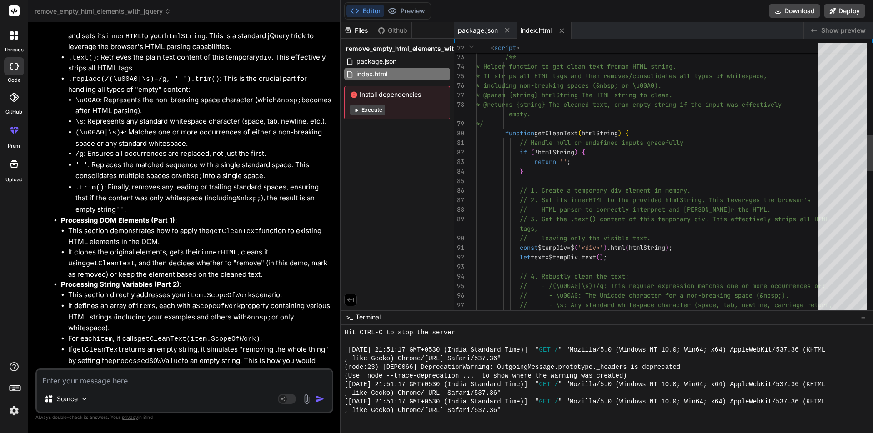
click at [504, 132] on div "// - \u00A0: The Unicode character for a non- breaking space (&nbsp;). // 4. Ro…" at bounding box center [649, 367] width 347 height 2044
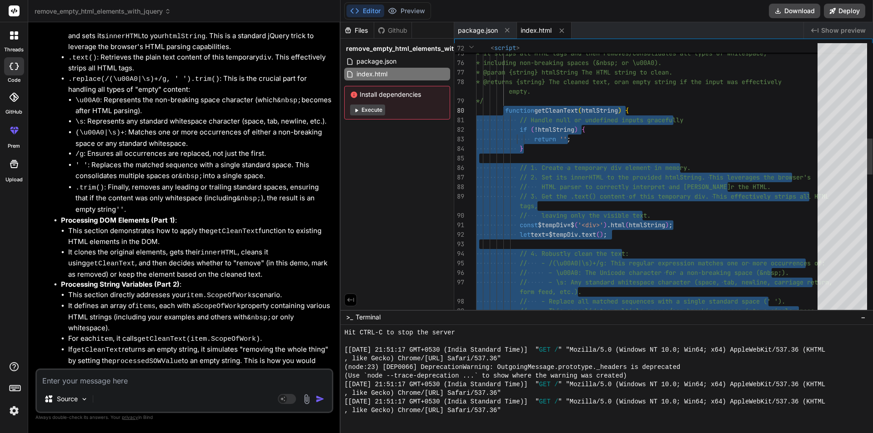
click at [621, 218] on div "// - \u00A0: The Unicode character for a non- breaking space (&nbsp;). // 4. Ro…" at bounding box center [649, 345] width 347 height 2044
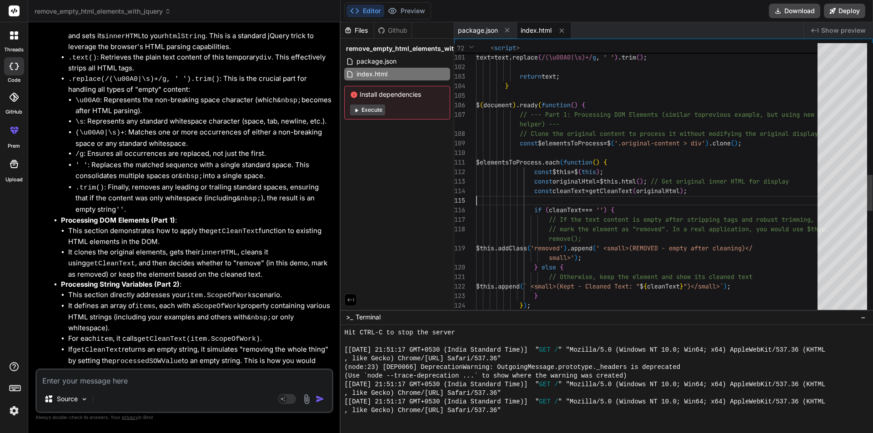
click at [620, 193] on div "// - .trim(): Finally, remove any leading or tr ailing standard spaces. text = …" at bounding box center [649, 72] width 347 height 2044
click at [621, 187] on div "// - .trim(): Finally, remove any leading or tr ailing standard spaces. text = …" at bounding box center [649, 72] width 347 height 2044
click at [584, 184] on div "// - .trim(): Finally, remove any leading or tr ailing standard spaces. text = …" at bounding box center [649, 72] width 347 height 2044
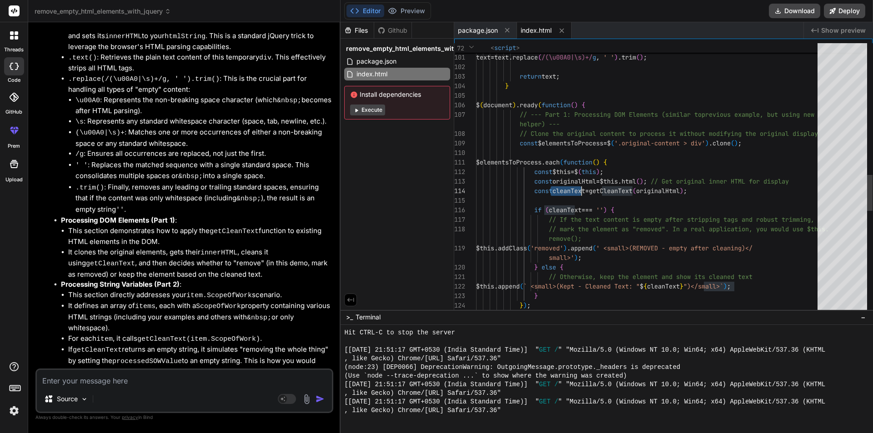
click at [584, 184] on div "// - .trim(): Finally, remove any leading or tr ailing standard spaces. text = …" at bounding box center [649, 72] width 347 height 2044
click at [569, 170] on div "// - .trim(): Finally, remove any leading or tr ailing standard spaces. text = …" at bounding box center [649, 72] width 347 height 2044
click at [612, 190] on div "// - .trim(): Finally, remove any leading or tr ailing standard spaces. text = …" at bounding box center [649, 72] width 347 height 2044
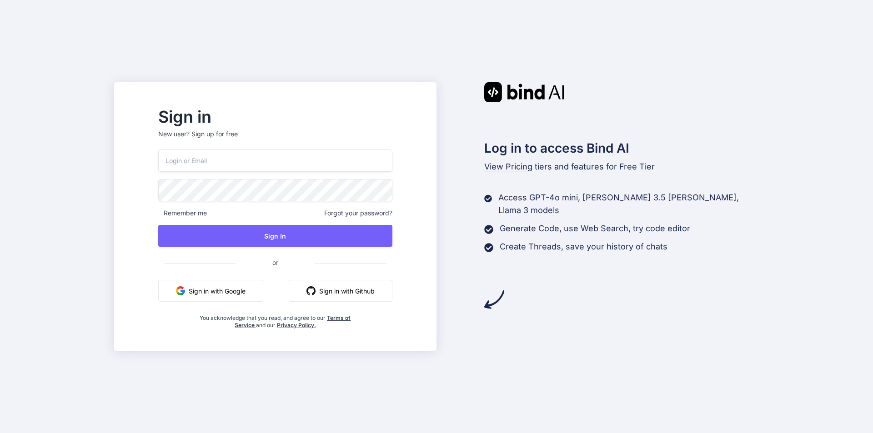
click at [303, 159] on input "email" at bounding box center [275, 161] width 234 height 22
type input "noora123@yopmail.com"
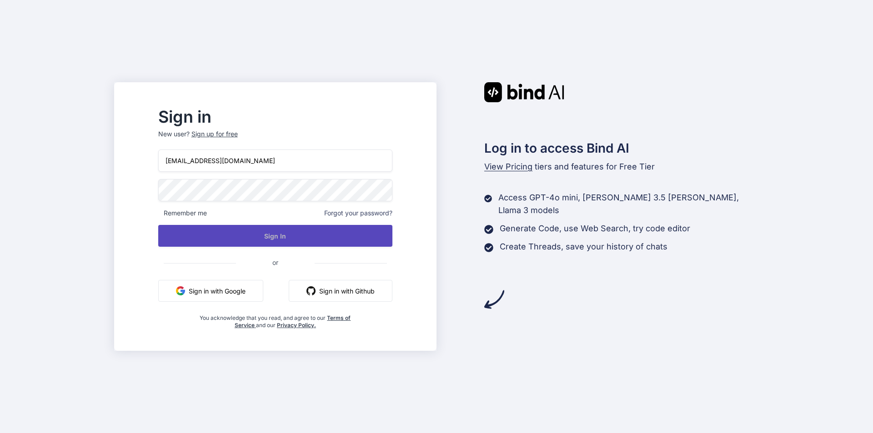
click at [290, 236] on button "Sign In" at bounding box center [275, 236] width 234 height 22
